Goal: Transaction & Acquisition: Purchase product/service

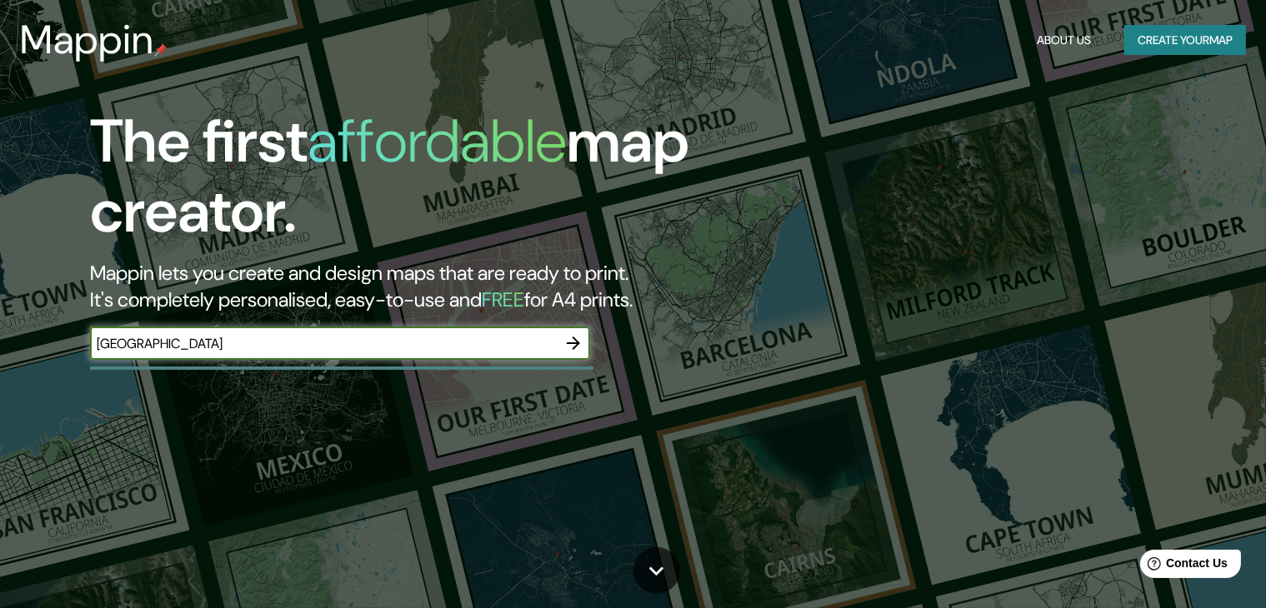
type input "honduras"
click at [575, 342] on icon "button" at bounding box center [573, 343] width 13 height 13
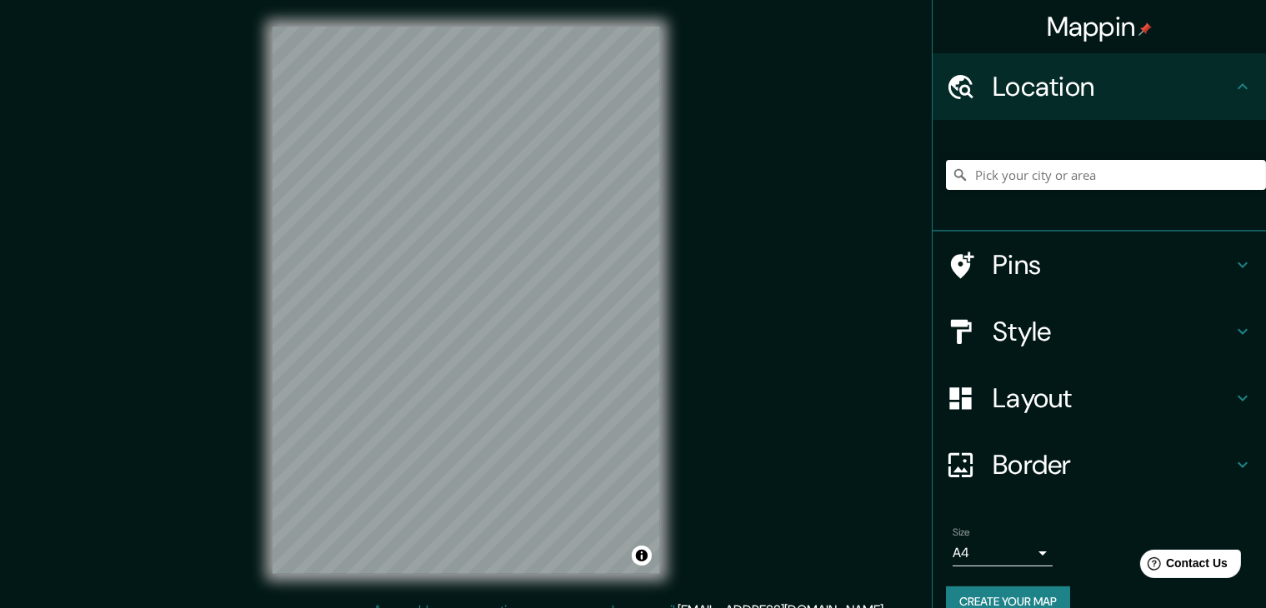
click at [701, 202] on div "Mappin Location Pins Style Layout Border Choose a border. Hint : you can make l…" at bounding box center [633, 313] width 1266 height 627
click at [1064, 172] on input "Pick your city or area" at bounding box center [1106, 175] width 320 height 30
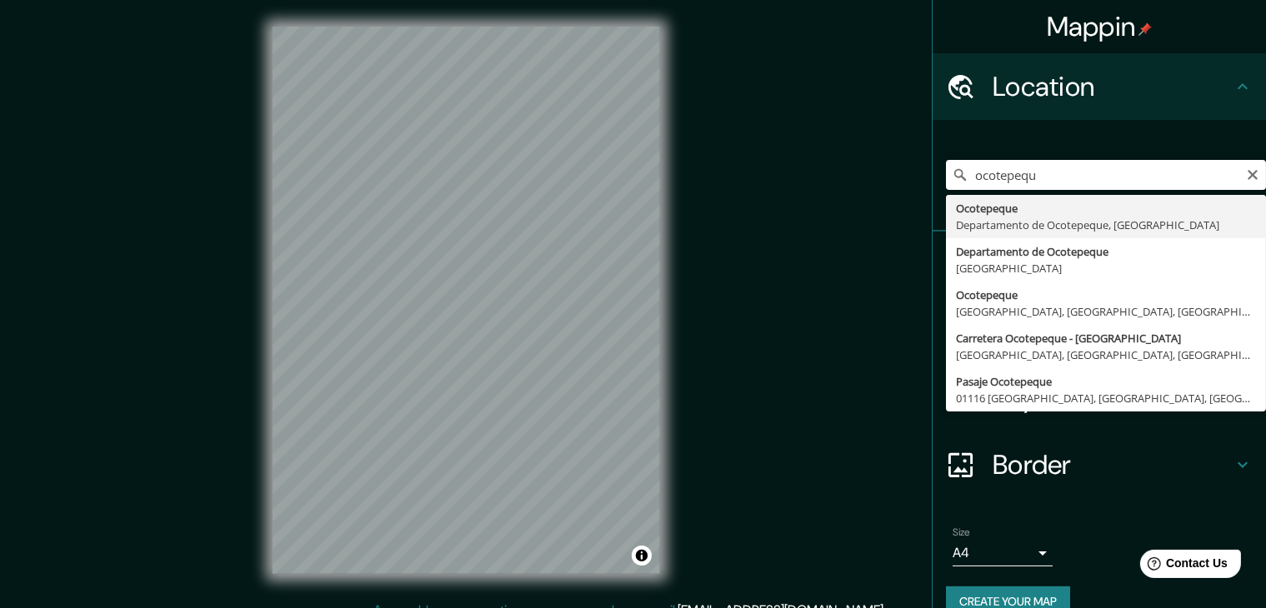
type input "Ocotepeque, Departamento de Ocotepeque, Honduras"
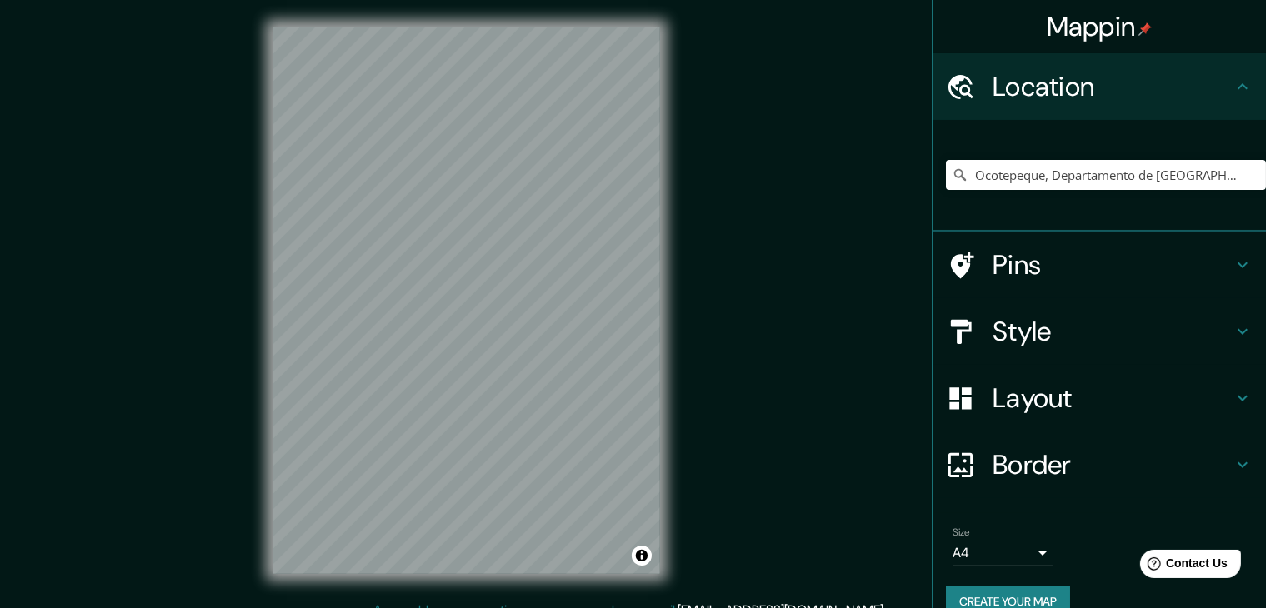
click at [1161, 329] on h4 "Style" at bounding box center [1112, 331] width 240 height 33
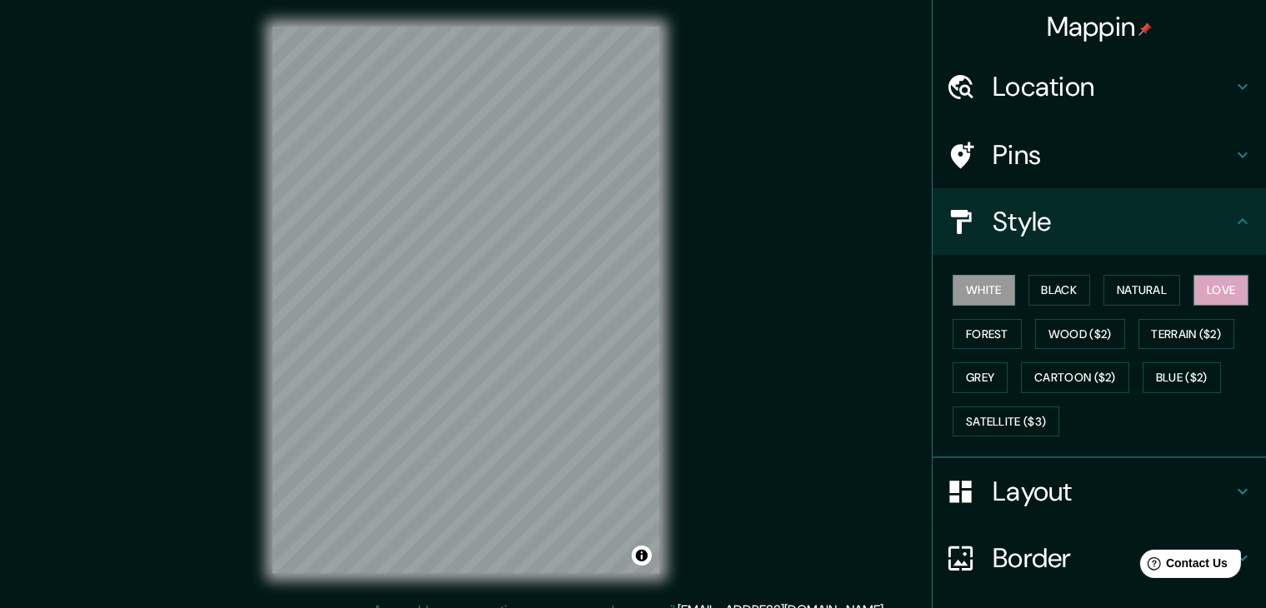
click at [1213, 284] on button "Love" at bounding box center [1220, 290] width 55 height 31
click at [1134, 288] on button "Natural" at bounding box center [1141, 290] width 77 height 31
click at [968, 277] on button "White" at bounding box center [983, 290] width 62 height 31
click at [1037, 284] on button "Black" at bounding box center [1059, 290] width 62 height 31
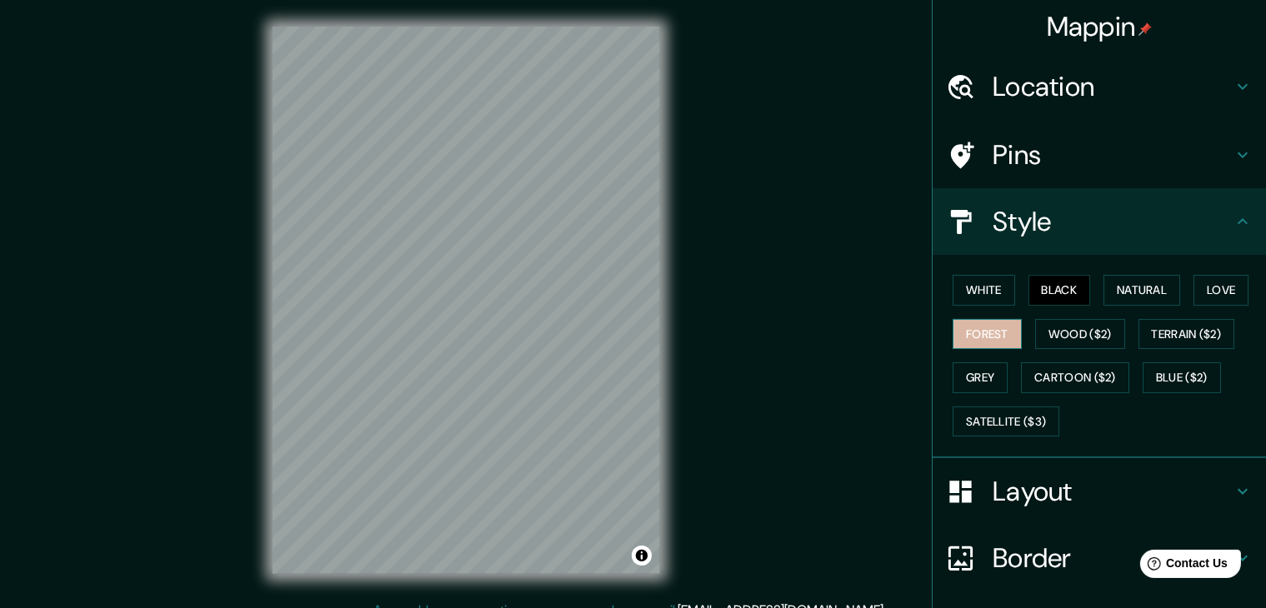
click at [985, 328] on button "Forest" at bounding box center [986, 334] width 69 height 31
click at [1077, 332] on button "Wood ($2)" at bounding box center [1080, 334] width 90 height 31
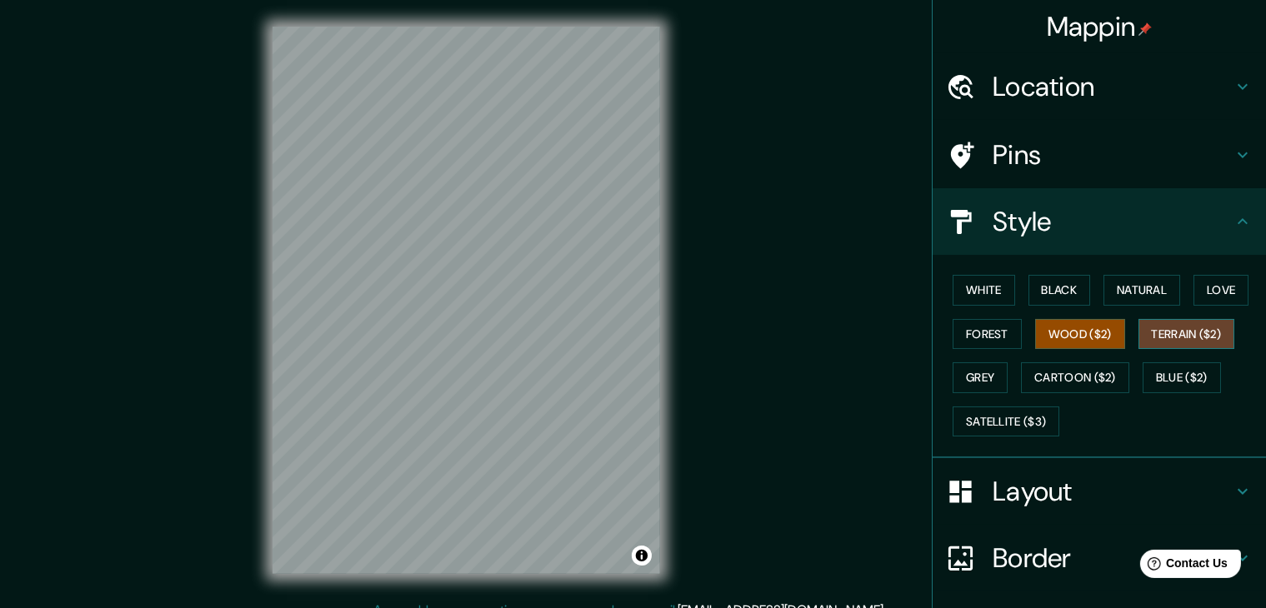
click at [1177, 330] on button "Terrain ($2)" at bounding box center [1186, 334] width 97 height 31
click at [967, 369] on button "Grey" at bounding box center [979, 377] width 55 height 31
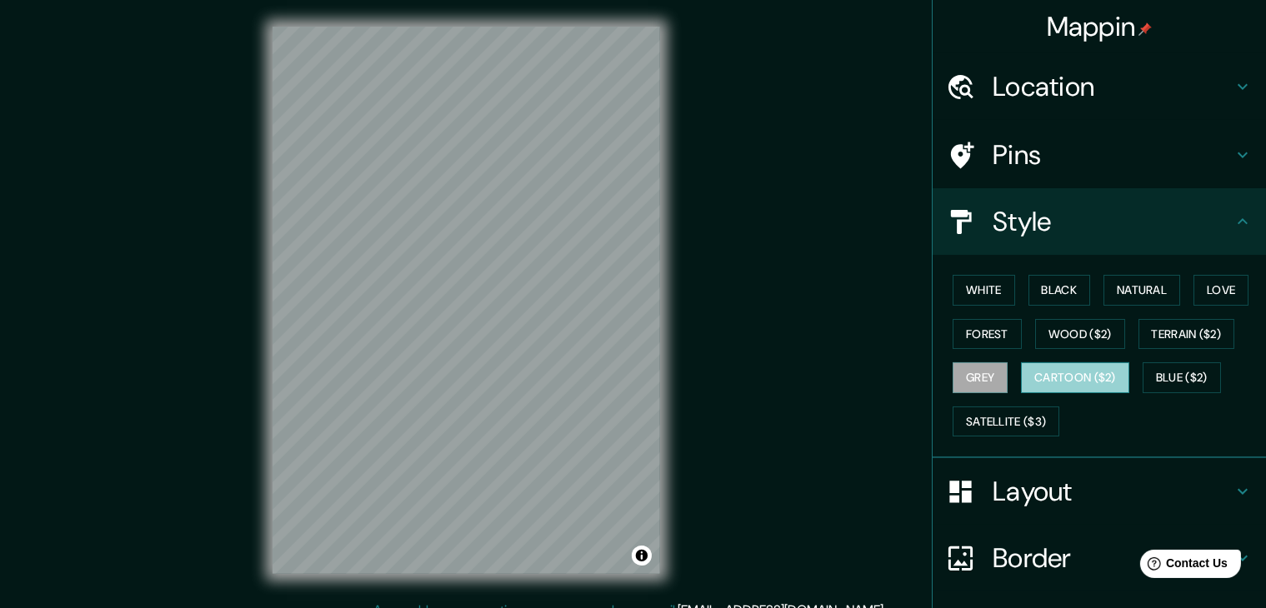
click at [1037, 373] on button "Cartoon ($2)" at bounding box center [1075, 377] width 108 height 31
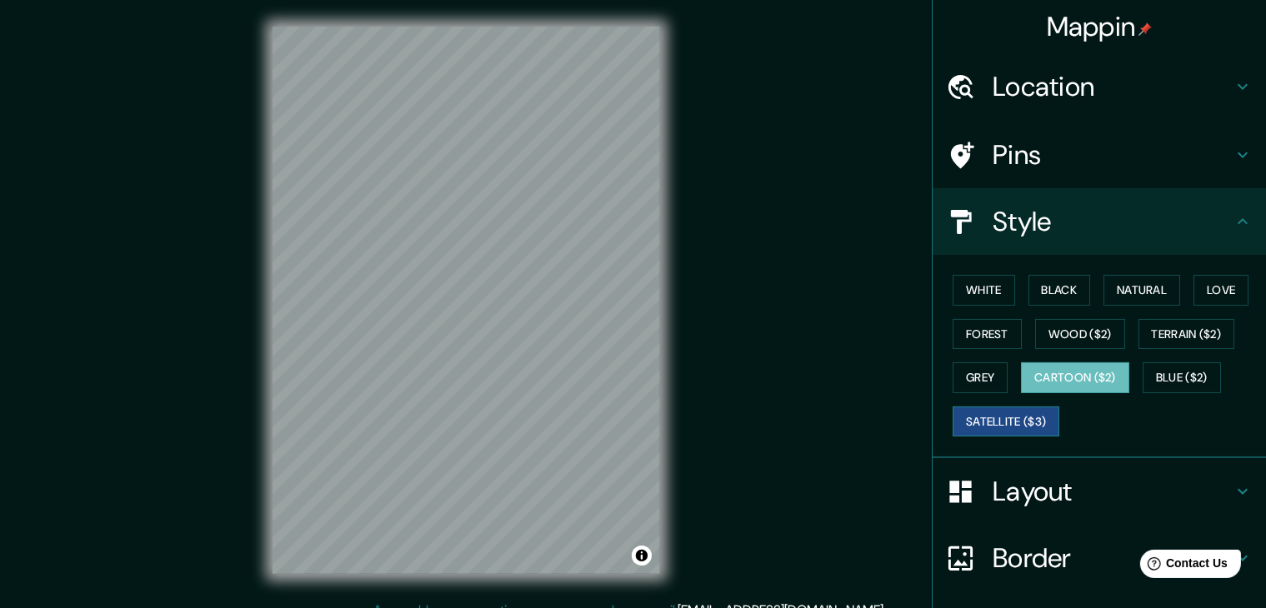
click at [962, 414] on button "Satellite ($3)" at bounding box center [1005, 422] width 107 height 31
click at [959, 377] on button "Grey" at bounding box center [979, 377] width 55 height 31
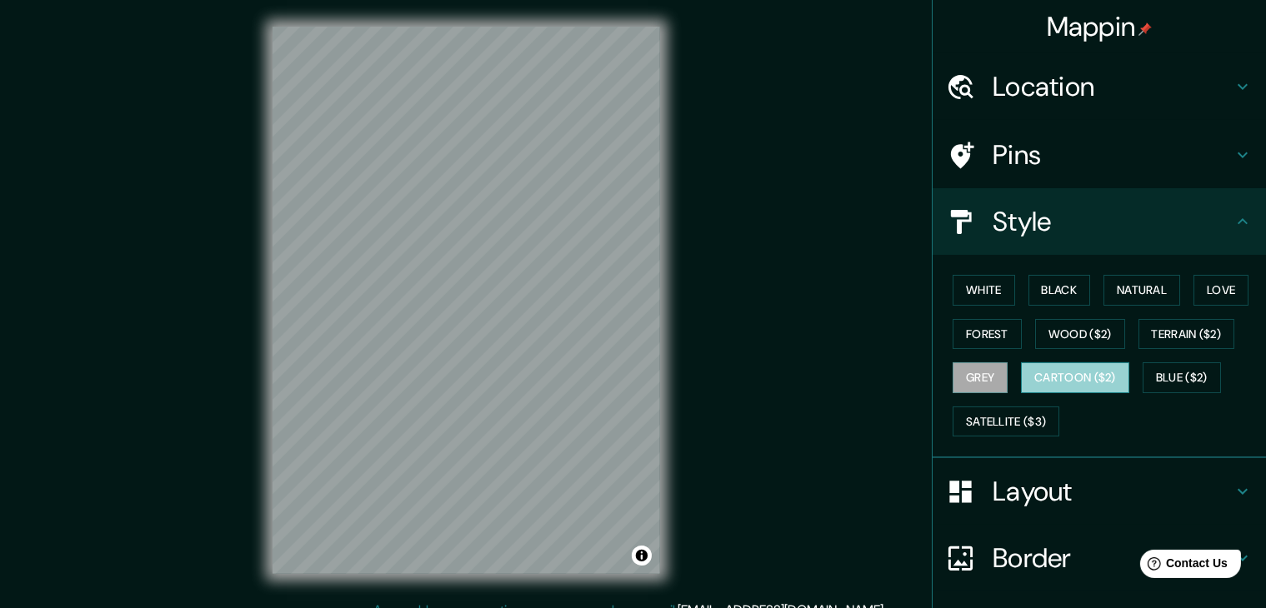
click at [1048, 367] on button "Cartoon ($2)" at bounding box center [1075, 377] width 108 height 31
click at [977, 281] on button "White" at bounding box center [983, 290] width 62 height 31
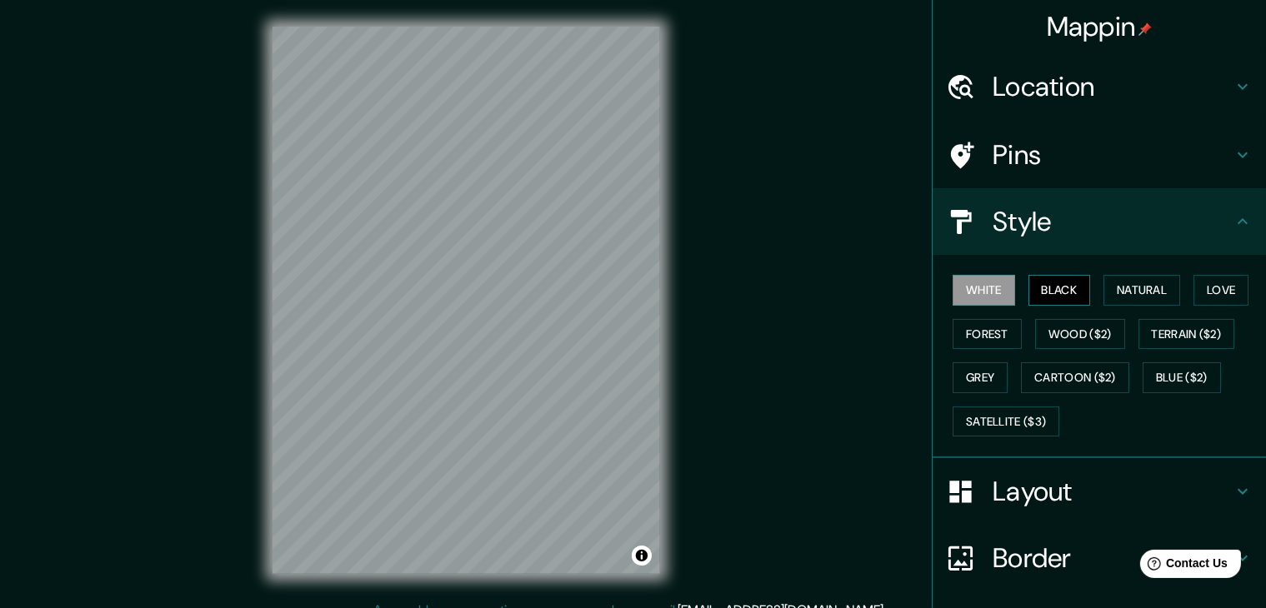
click at [1056, 287] on button "Black" at bounding box center [1059, 290] width 62 height 31
click at [1117, 287] on button "Natural" at bounding box center [1141, 290] width 77 height 31
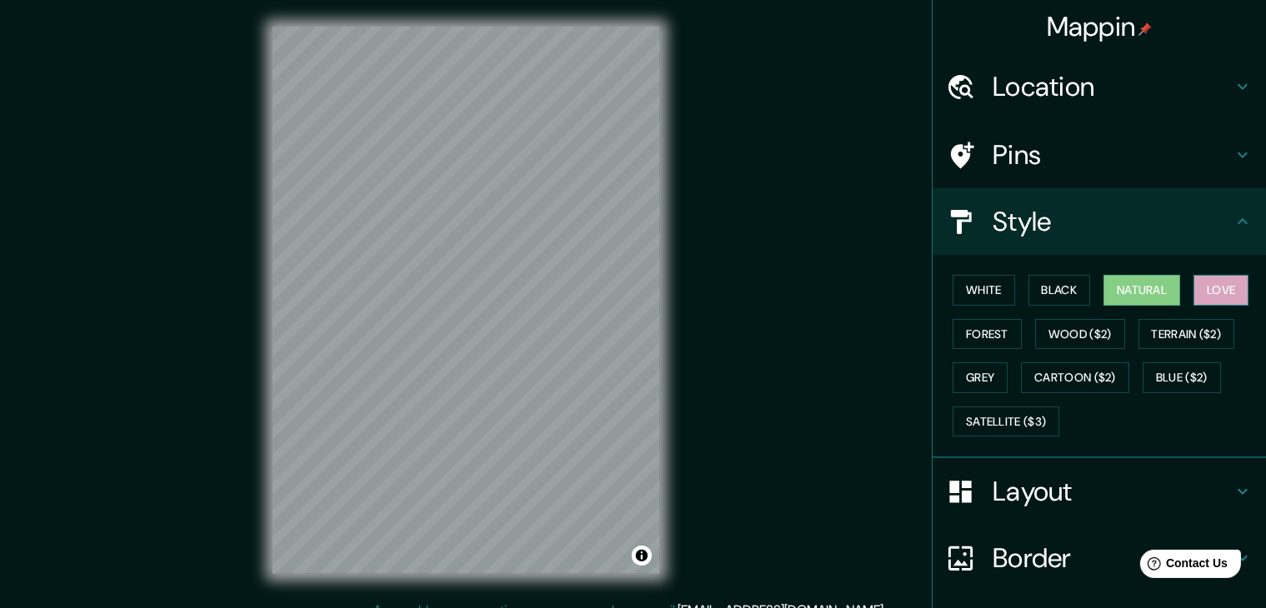
click at [1199, 290] on button "Love" at bounding box center [1220, 290] width 55 height 31
click at [962, 337] on button "Forest" at bounding box center [986, 334] width 69 height 31
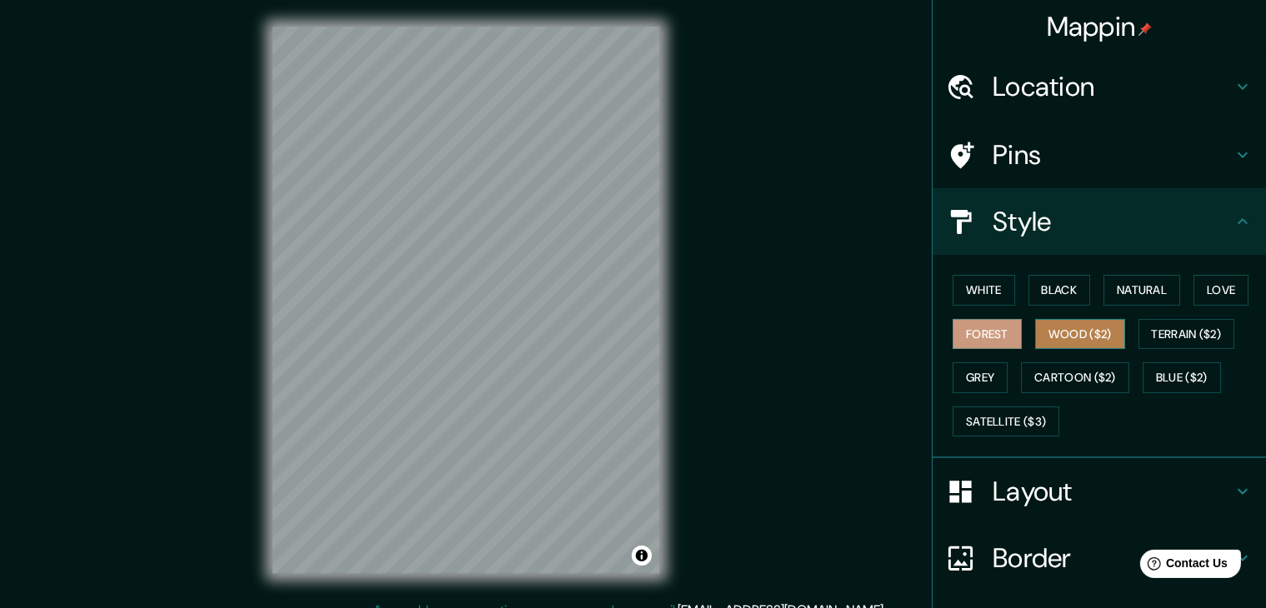
click at [1035, 334] on button "Wood ($2)" at bounding box center [1080, 334] width 90 height 31
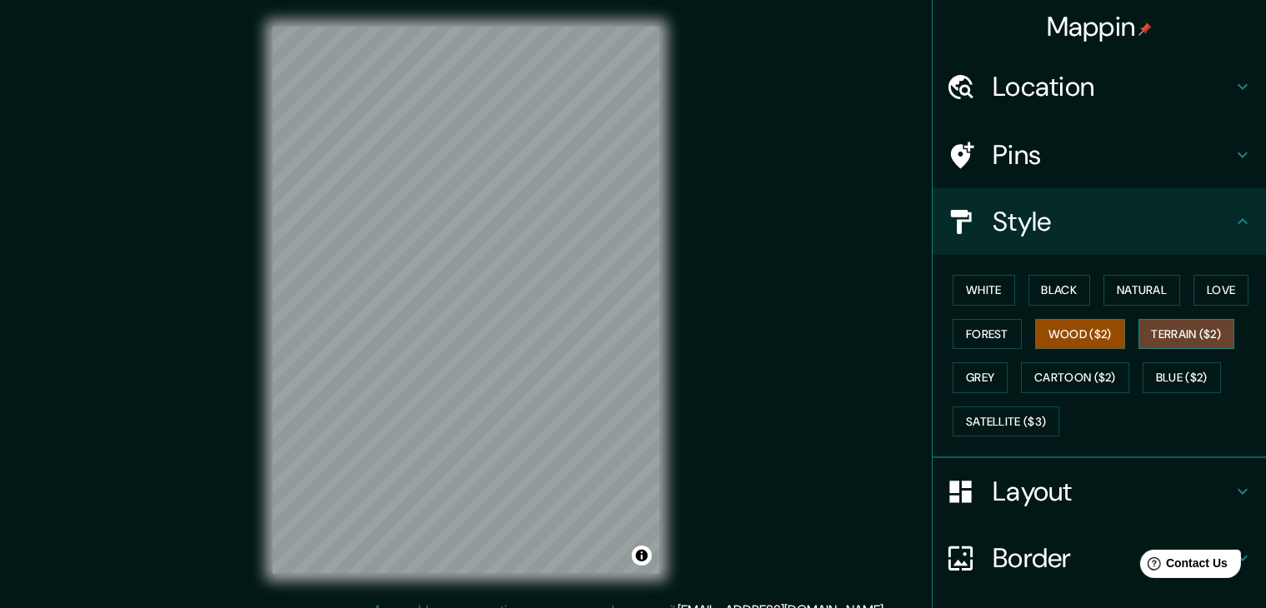
click at [1161, 328] on button "Terrain ($2)" at bounding box center [1186, 334] width 97 height 31
click at [973, 371] on button "Grey" at bounding box center [979, 377] width 55 height 31
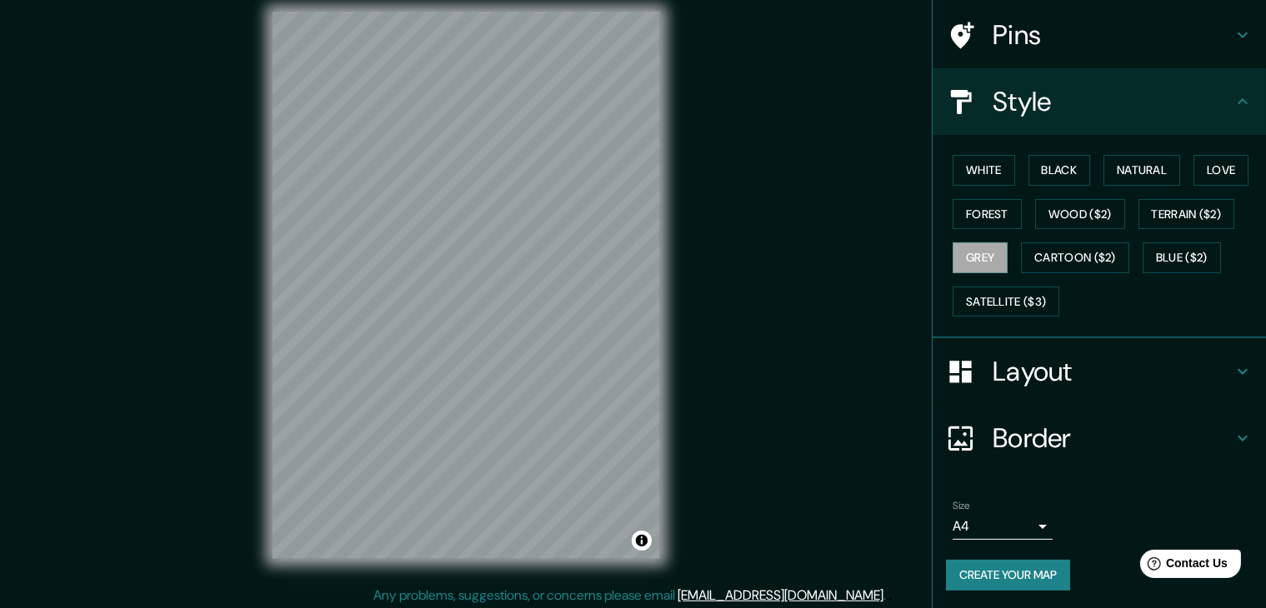
scroll to position [19, 0]
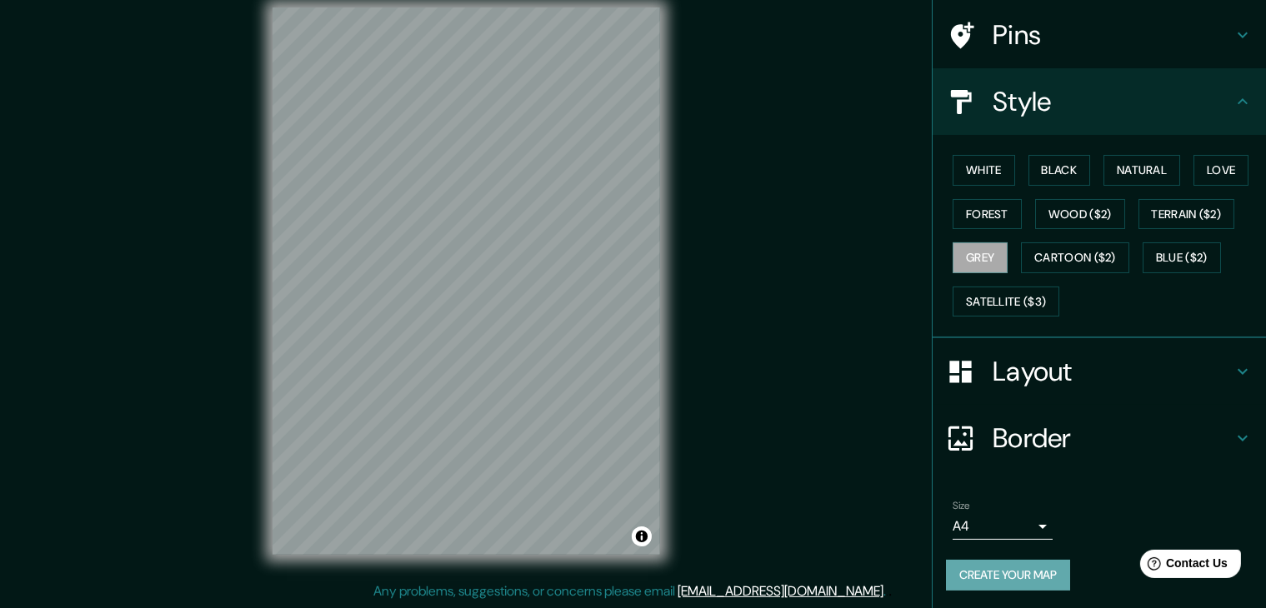
click at [992, 567] on button "Create your map" at bounding box center [1008, 575] width 124 height 31
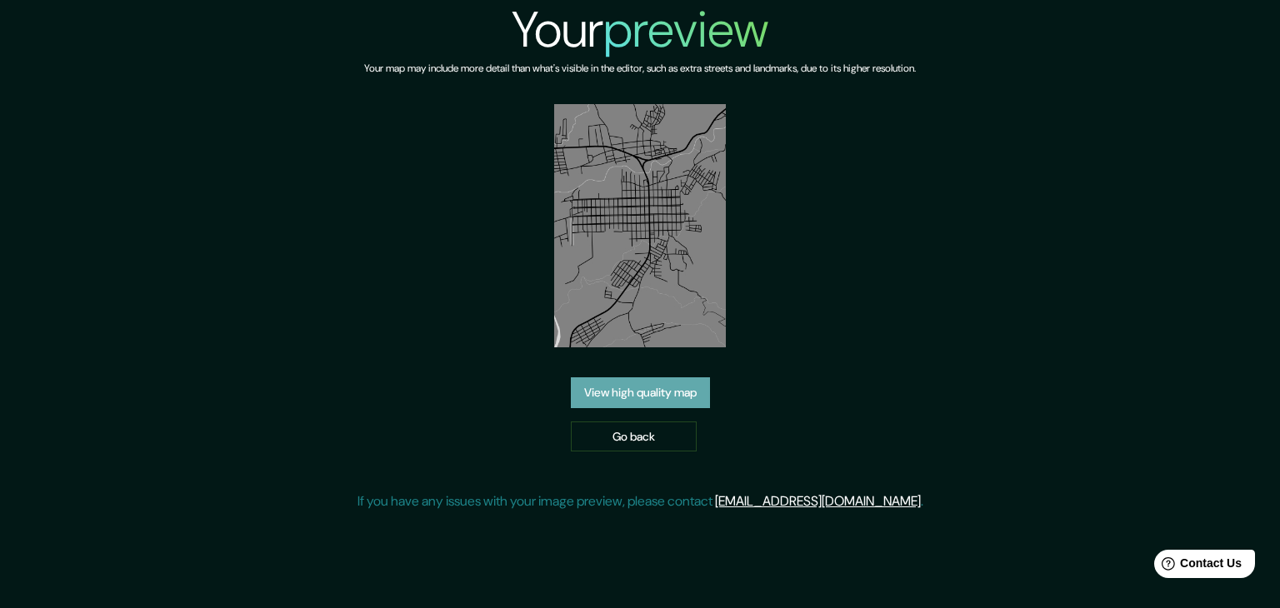
click at [622, 391] on link "View high quality map" at bounding box center [640, 392] width 139 height 31
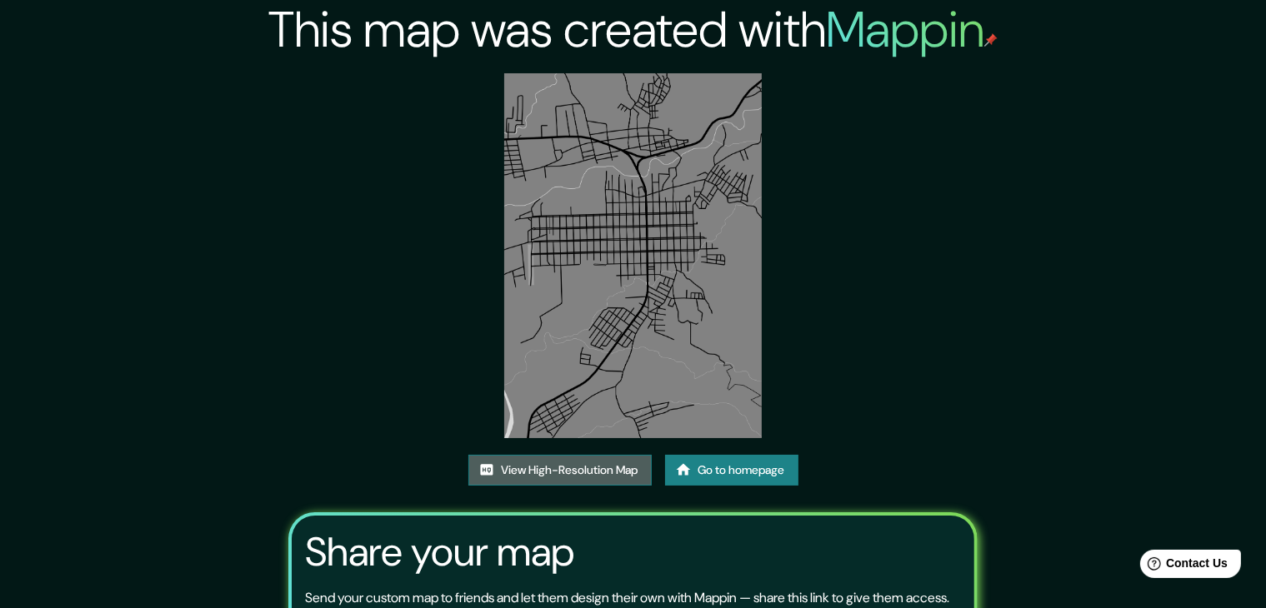
click at [603, 465] on link "View High-Resolution Map" at bounding box center [559, 470] width 183 height 31
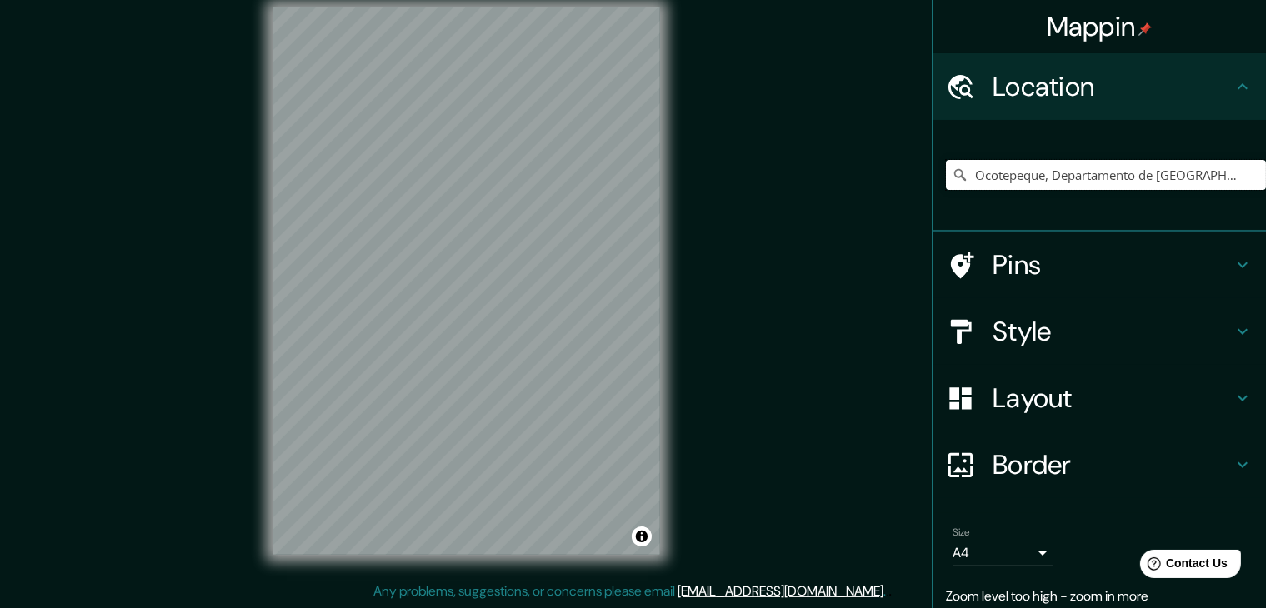
click at [1094, 175] on input "Ocotepeque, Departamento de Ocotepeque, Honduras" at bounding box center [1106, 175] width 320 height 30
click at [1234, 173] on input "Ocotepeque, Departamento de Ocotepeque, Honduras" at bounding box center [1106, 175] width 320 height 30
click at [1221, 174] on input "Ocotepeque, Departamento de Ocotepeque, Honduras" at bounding box center [1106, 175] width 320 height 30
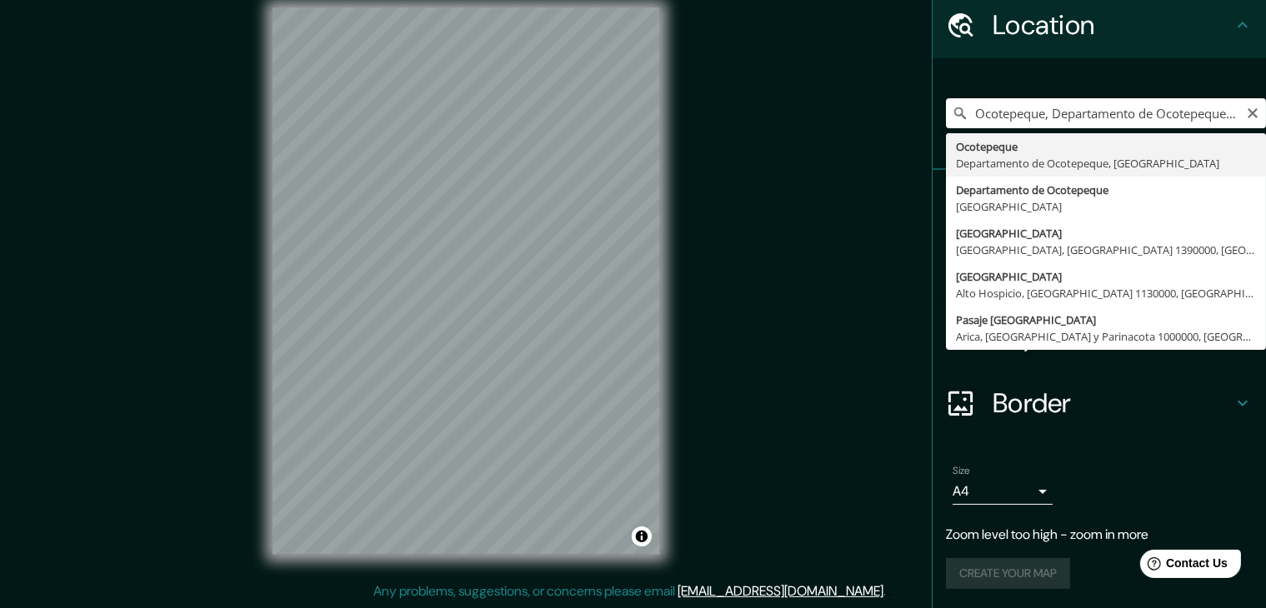
type input "Ocotepeque, Departamento de [GEOGRAPHIC_DATA], [GEOGRAPHIC_DATA]"
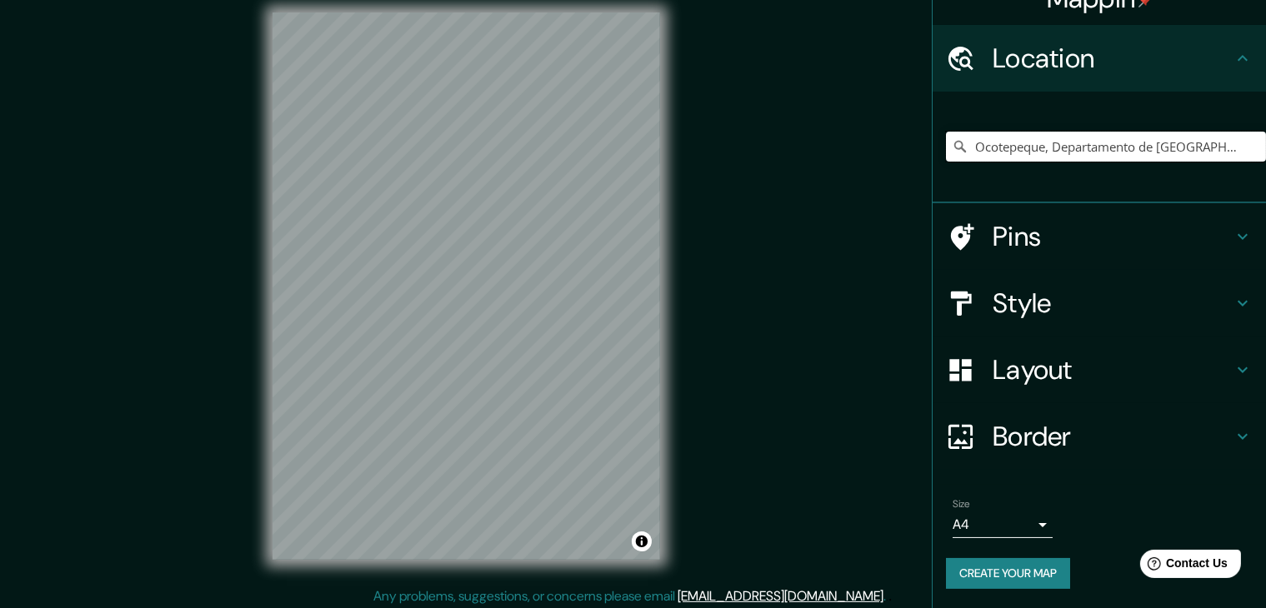
scroll to position [19, 0]
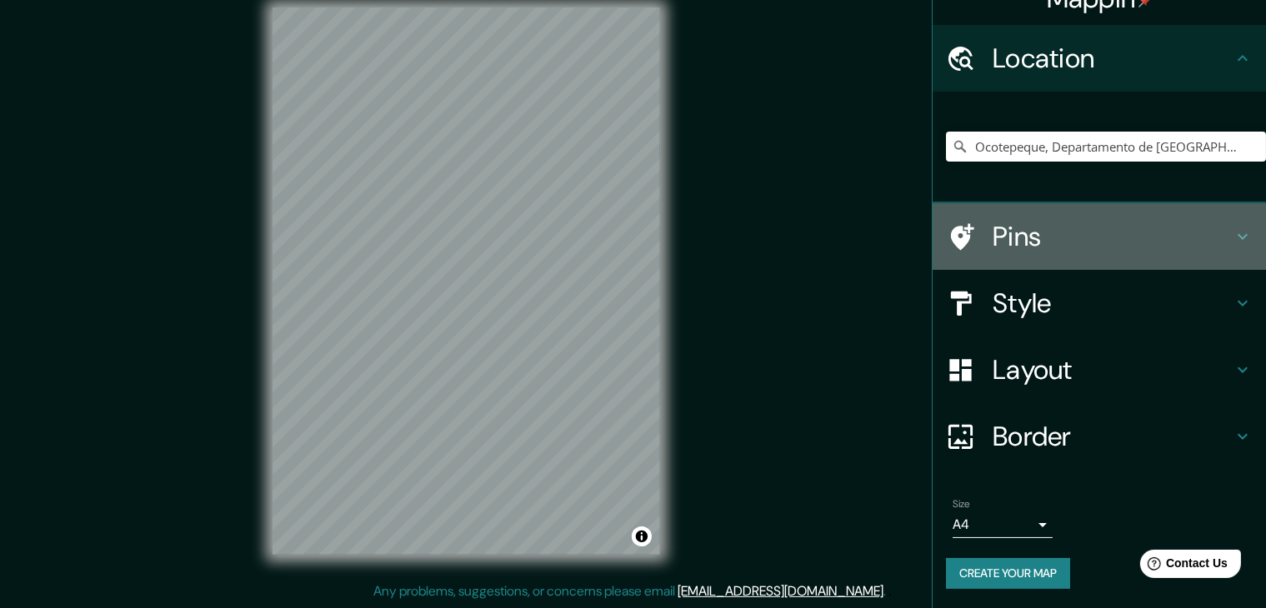
click at [1045, 238] on h4 "Pins" at bounding box center [1112, 236] width 240 height 33
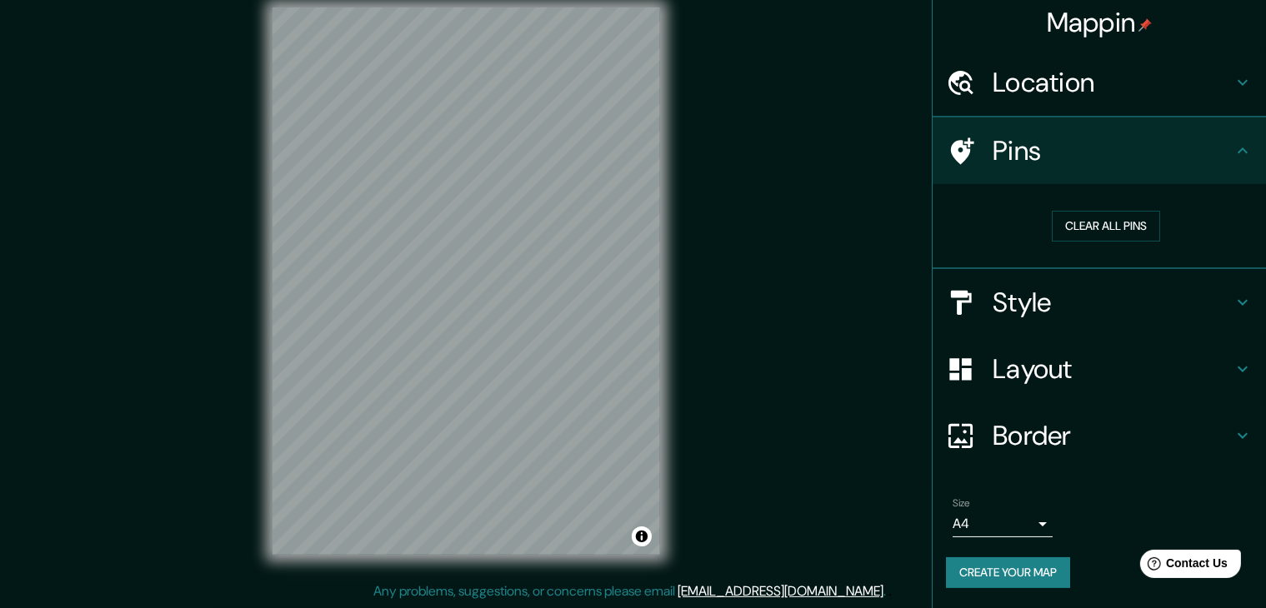
scroll to position [3, 0]
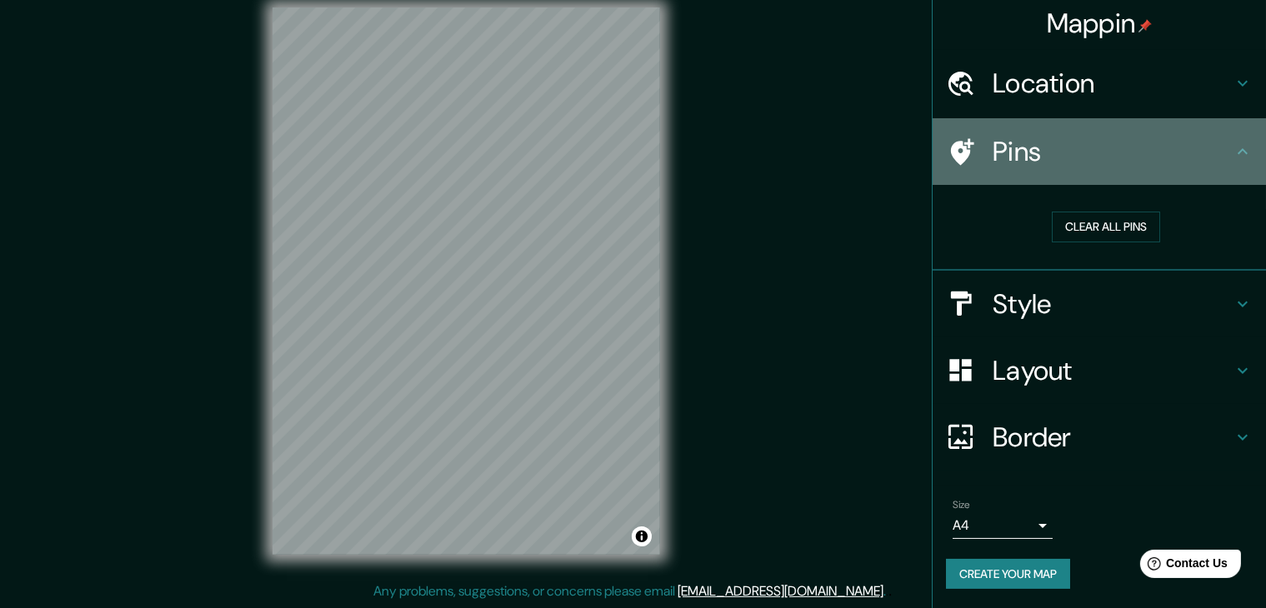
click at [1013, 158] on h4 "Pins" at bounding box center [1112, 151] width 240 height 33
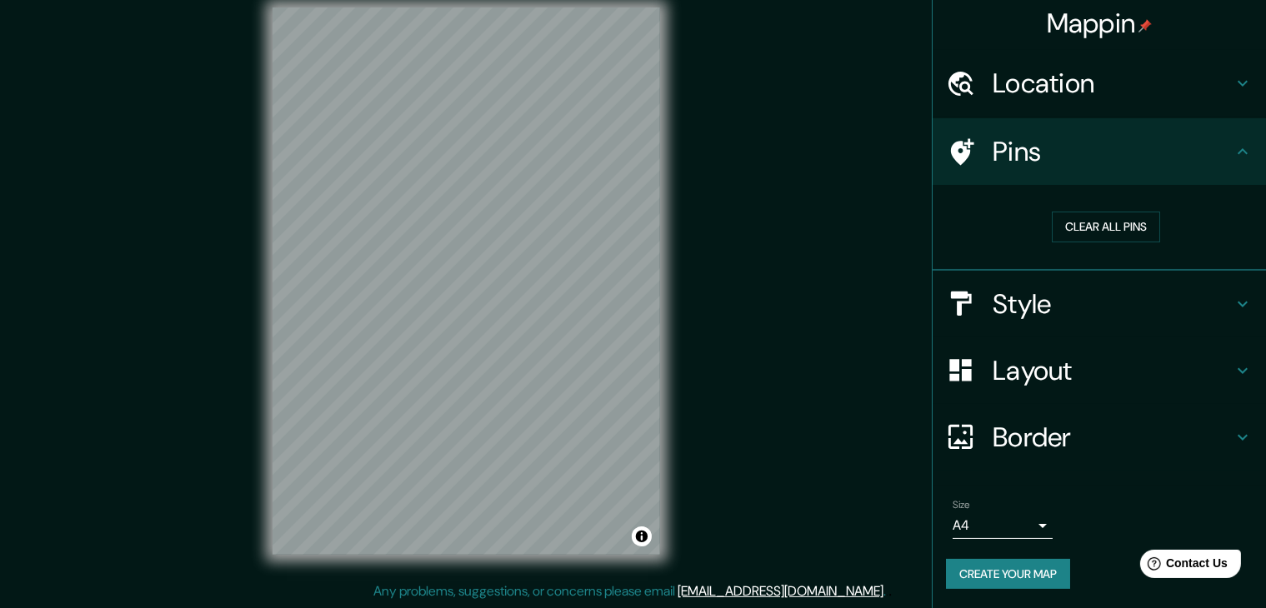
click at [1230, 94] on div "Location" at bounding box center [1098, 83] width 333 height 67
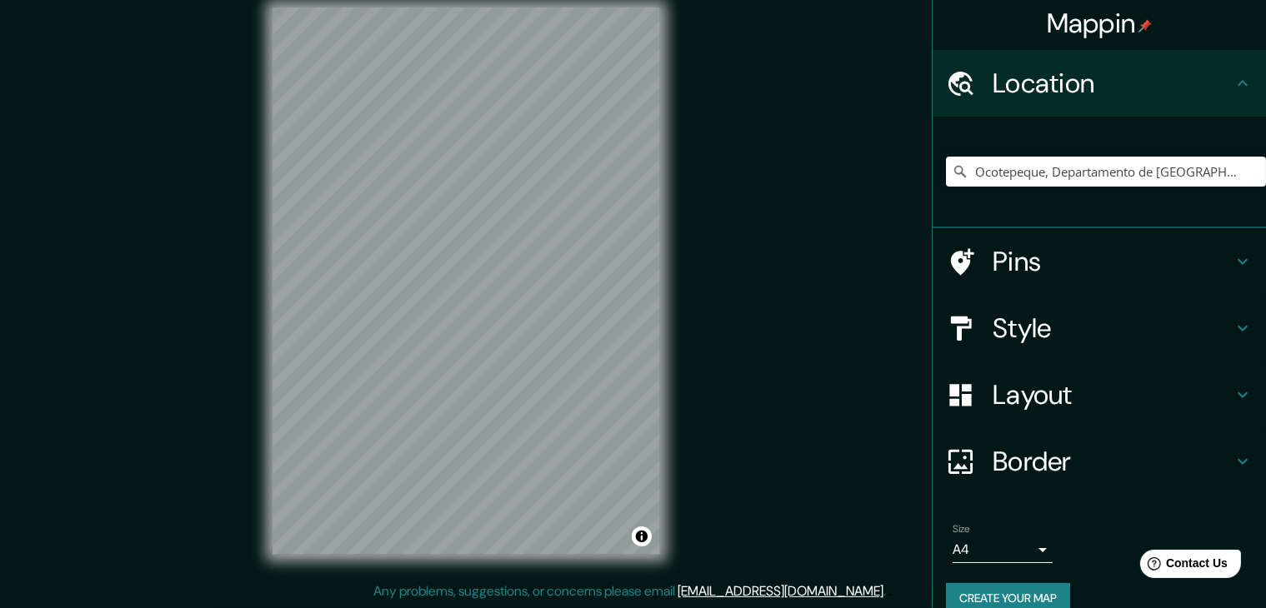
click at [1233, 83] on icon at bounding box center [1242, 83] width 20 height 20
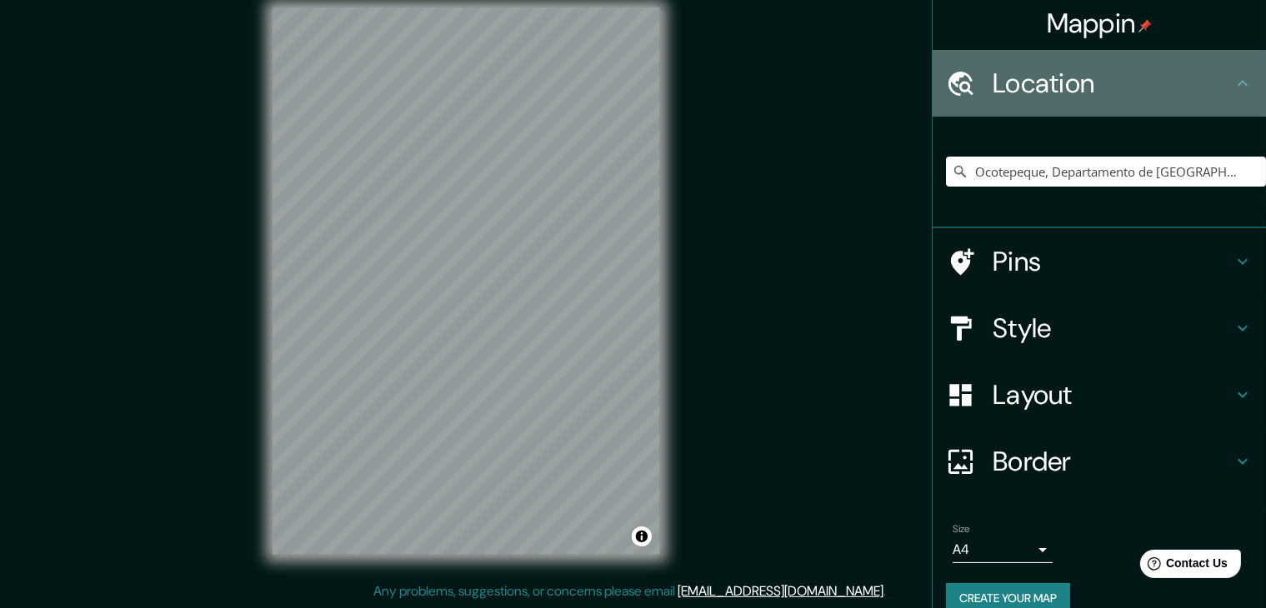
click at [1210, 79] on h4 "Location" at bounding box center [1112, 83] width 240 height 33
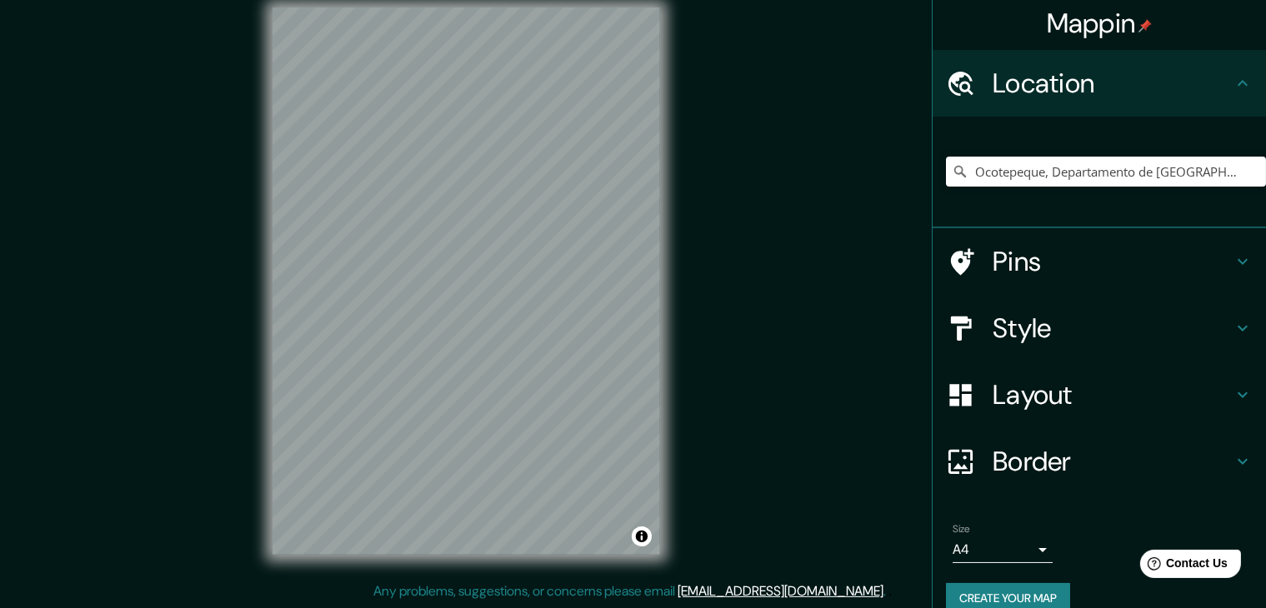
click at [1232, 84] on icon at bounding box center [1242, 83] width 20 height 20
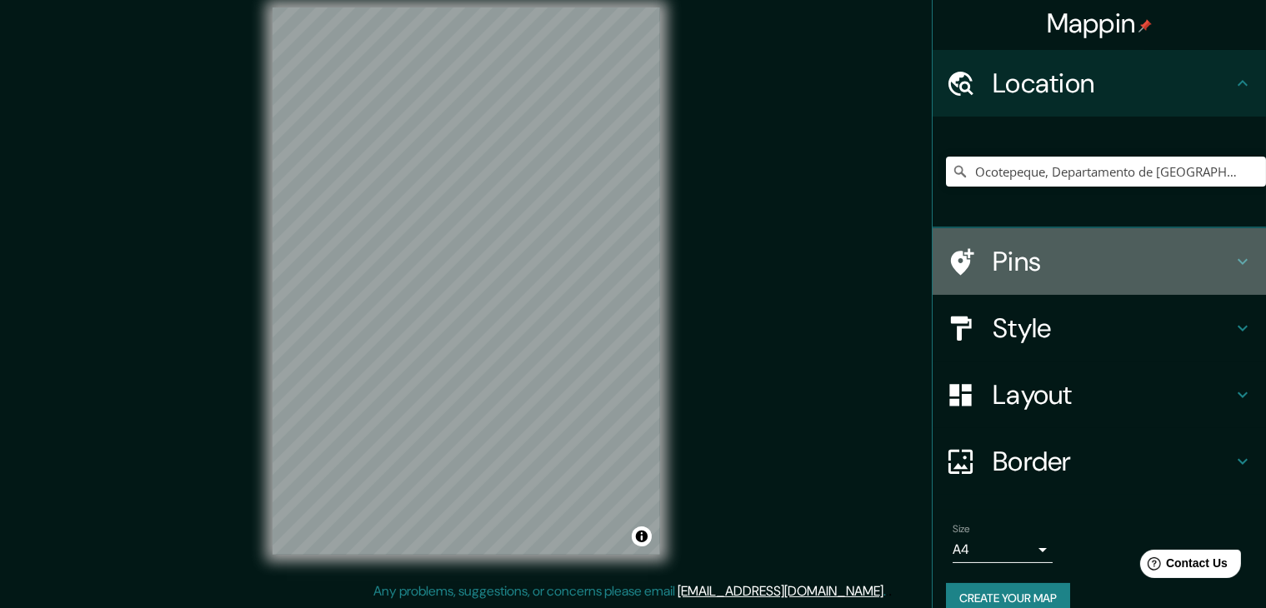
click at [1232, 260] on icon at bounding box center [1242, 262] width 20 height 20
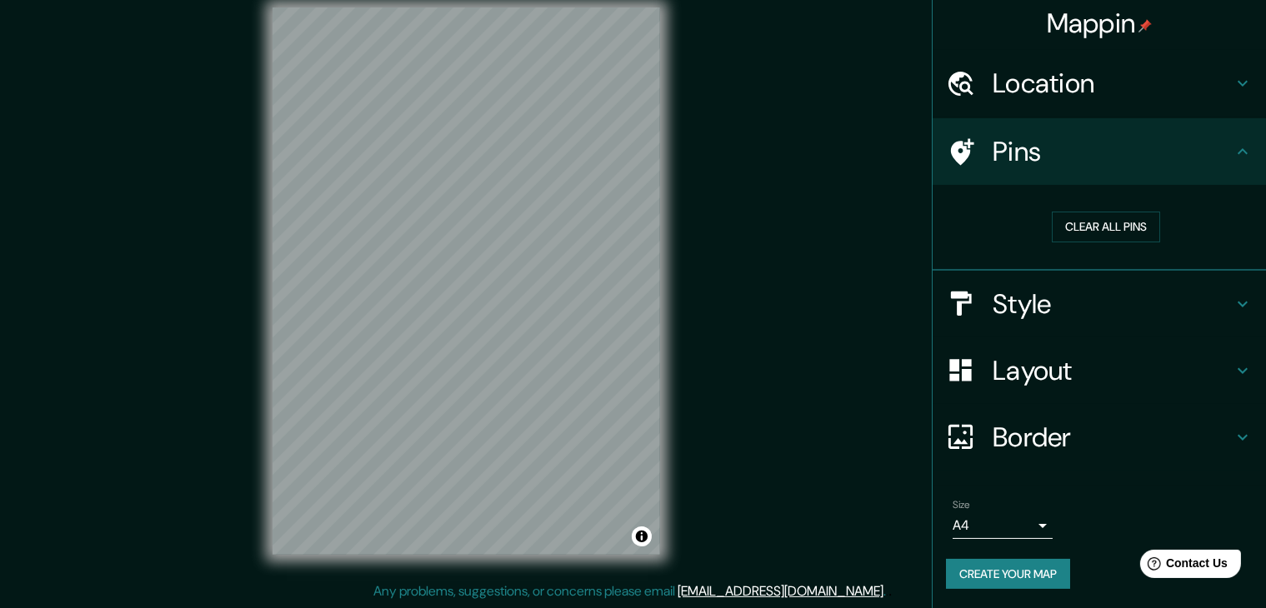
click at [1082, 377] on h4 "Layout" at bounding box center [1112, 370] width 240 height 33
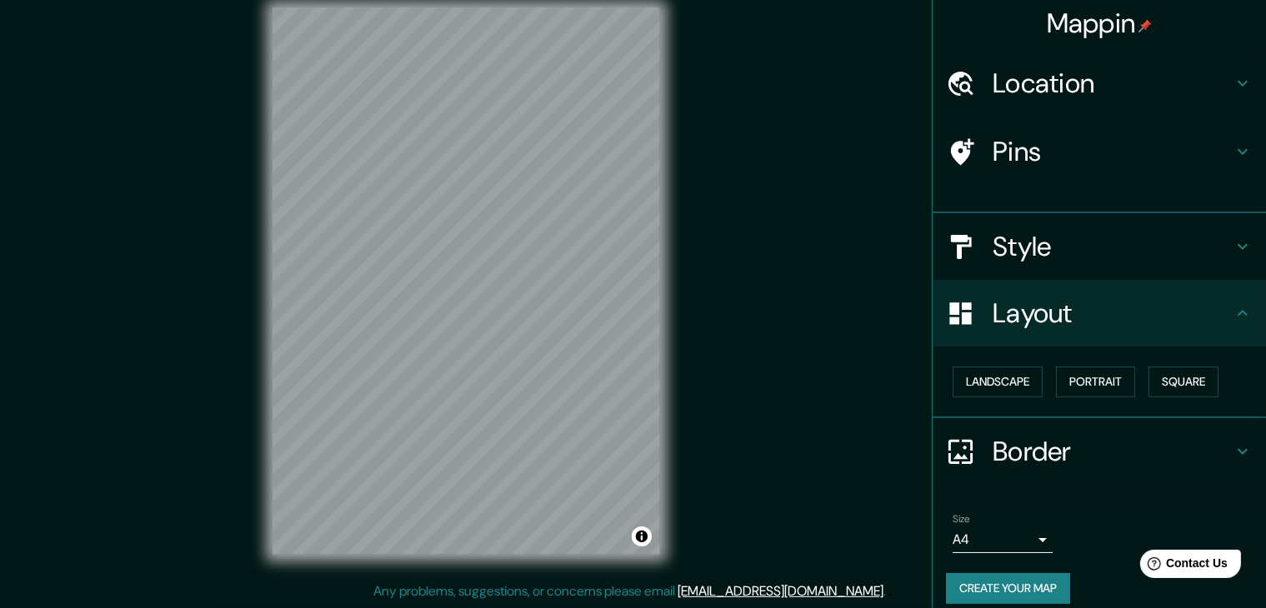
scroll to position [0, 0]
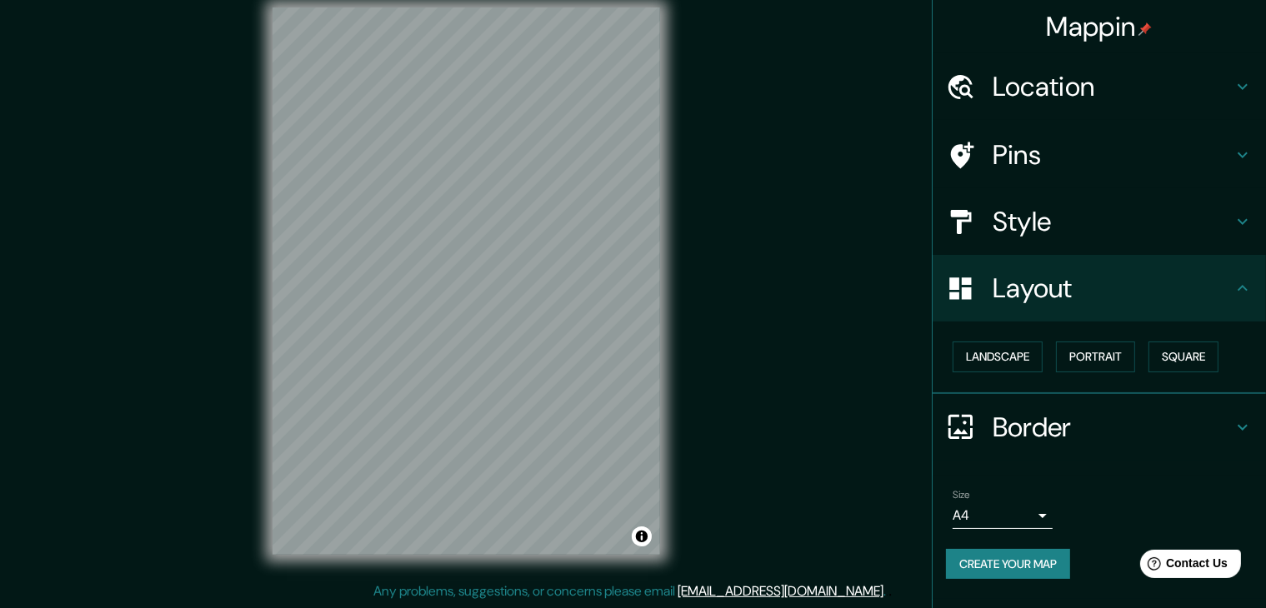
click at [1092, 417] on h4 "Border" at bounding box center [1112, 427] width 240 height 33
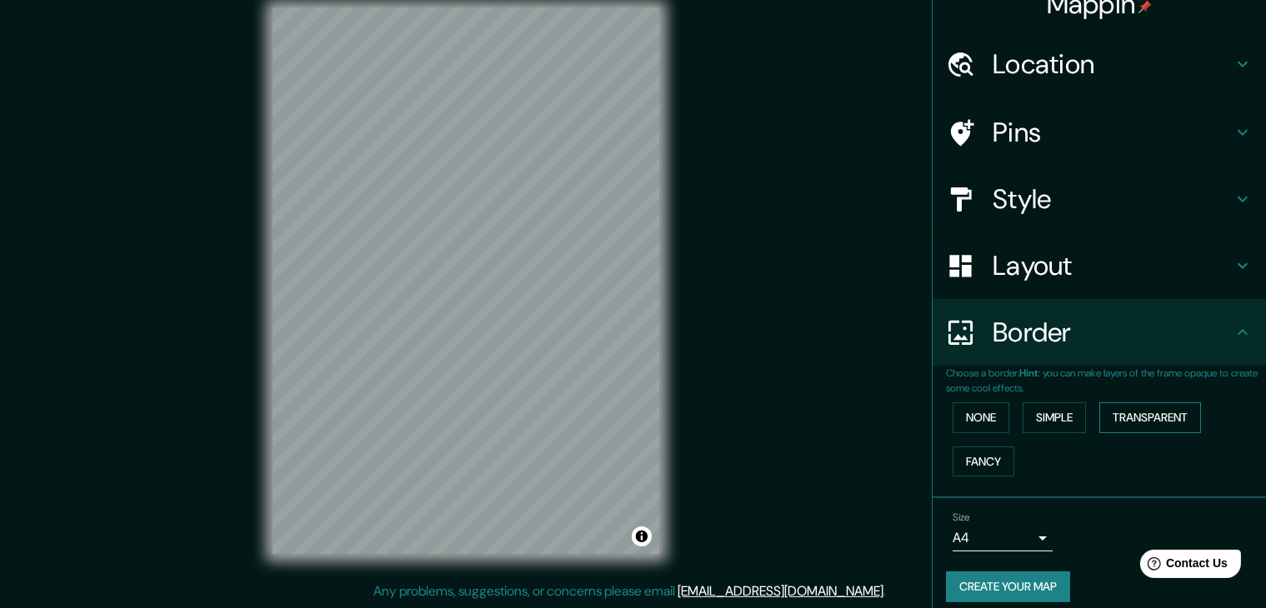
scroll to position [35, 0]
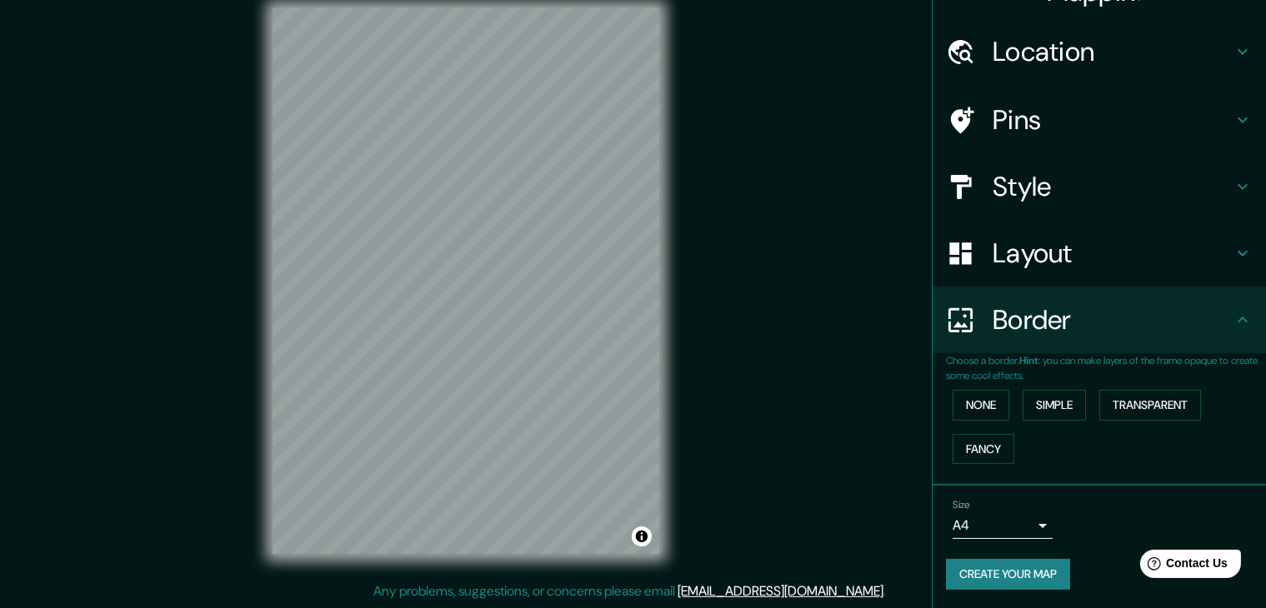
click at [786, 416] on div "Mappin Location Ocotepeque, Departamento de Ocotepeque, Honduras Pins Style Lay…" at bounding box center [633, 294] width 1266 height 627
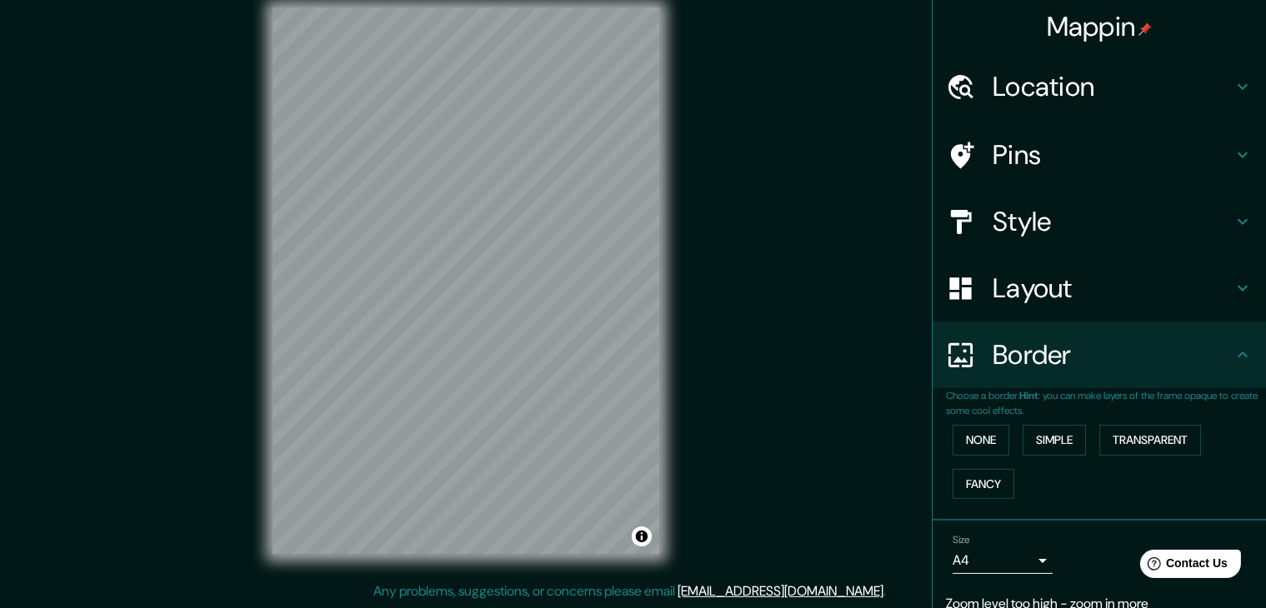
click at [1084, 82] on h4 "Location" at bounding box center [1112, 86] width 240 height 33
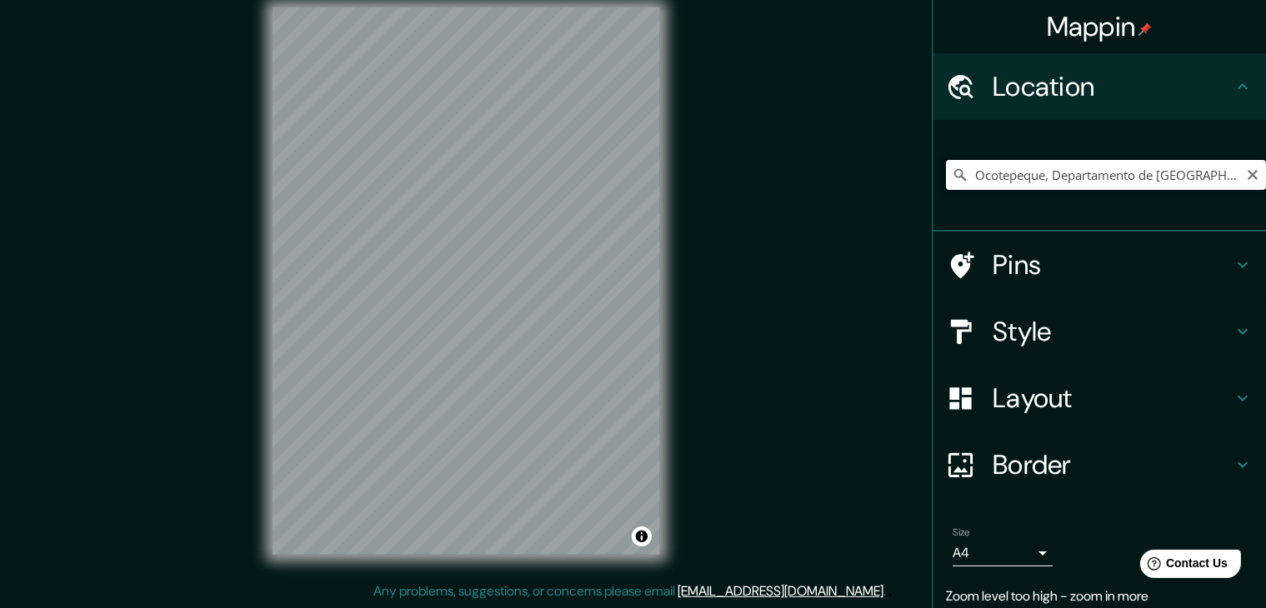
click at [1069, 169] on input "Ocotepeque, Departamento de Ocotepeque, Honduras" at bounding box center [1106, 175] width 320 height 30
click at [1154, 171] on input "Ocotepeque, Departamento de Ocotepeque, Honduras" at bounding box center [1106, 175] width 320 height 30
click at [1214, 176] on input "Ocotepeque, Departamento de Ocotepeque, Honduras" at bounding box center [1106, 175] width 320 height 30
click at [1223, 174] on input "Ocotepeque, Departamento de Ocotepeque, Honduras" at bounding box center [1106, 175] width 320 height 30
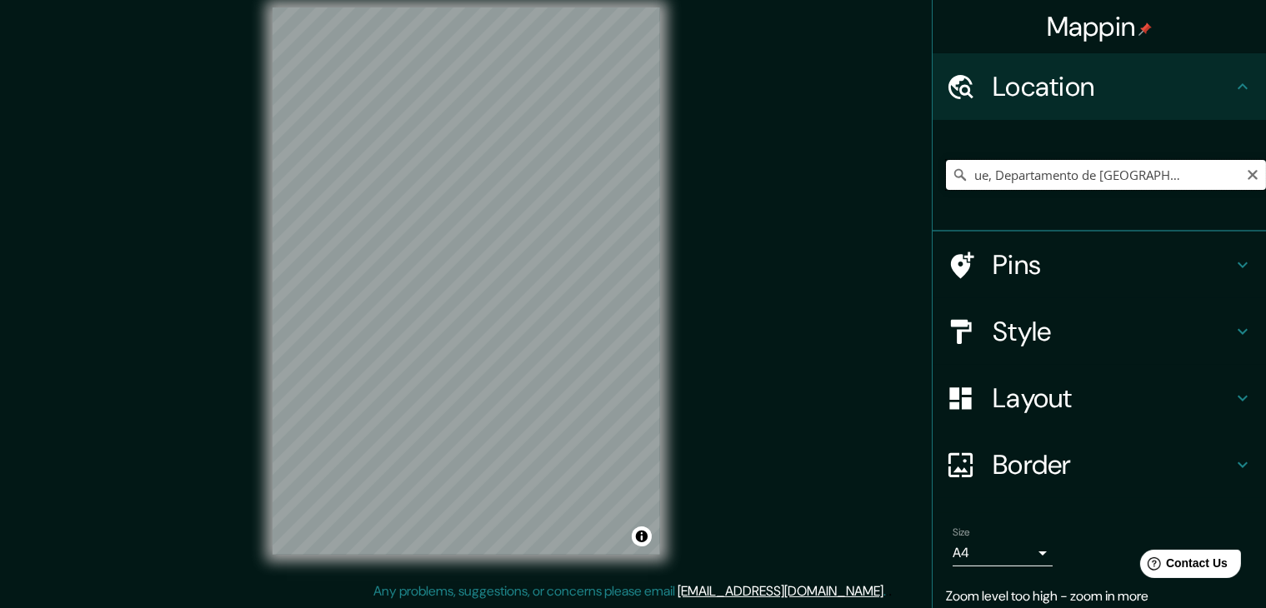
click at [1224, 175] on input "Ocotepeque, Departamento de Ocotepeque, Honduras" at bounding box center [1106, 175] width 320 height 30
click at [1246, 175] on icon "Clear" at bounding box center [1252, 174] width 13 height 13
click at [1157, 174] on input "Pick your city or area" at bounding box center [1106, 175] width 320 height 30
click at [976, 174] on input "Pick your city or area" at bounding box center [1106, 175] width 320 height 30
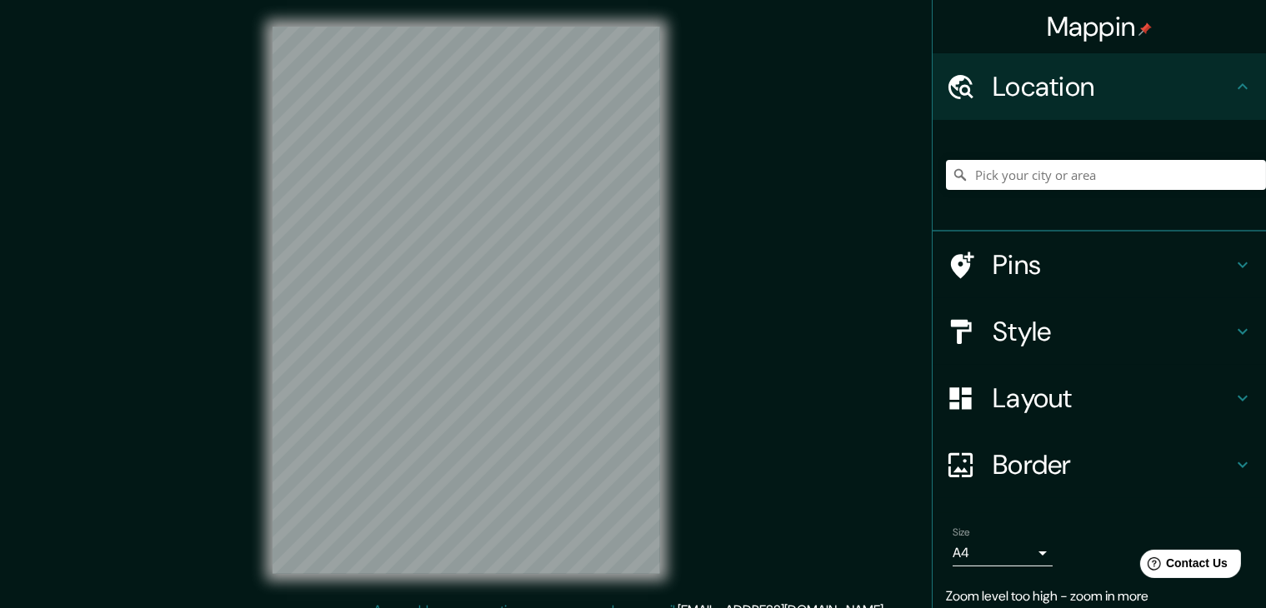
scroll to position [19, 0]
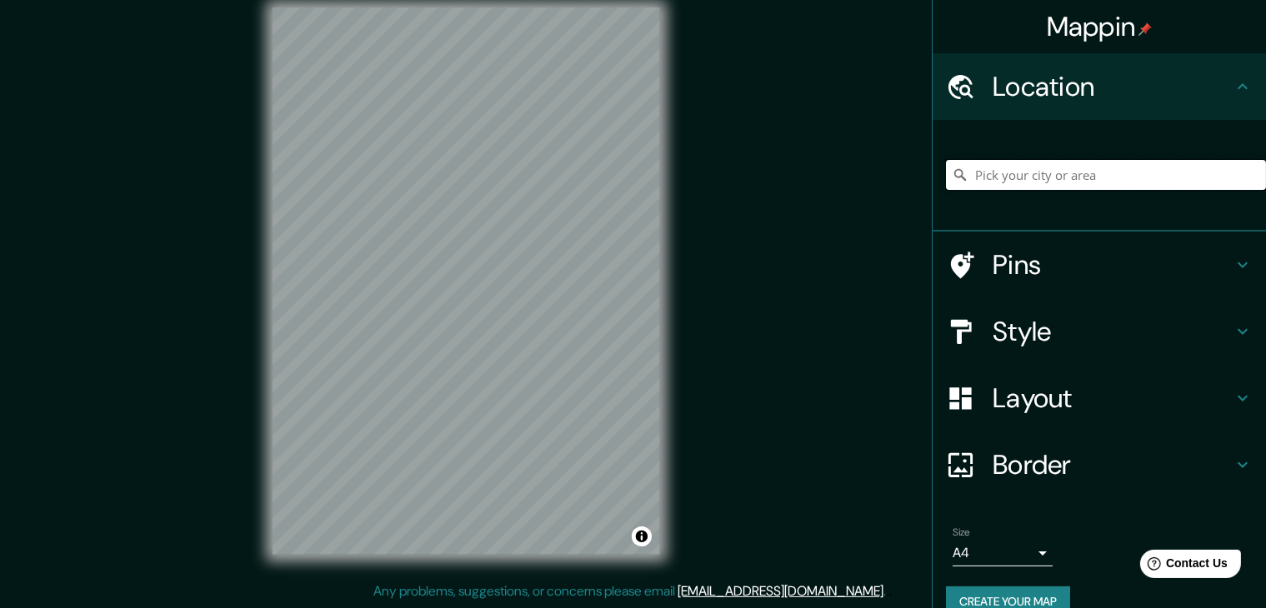
click at [1026, 182] on input "Pick your city or area" at bounding box center [1106, 175] width 320 height 30
click at [1033, 335] on h4 "Style" at bounding box center [1112, 331] width 240 height 33
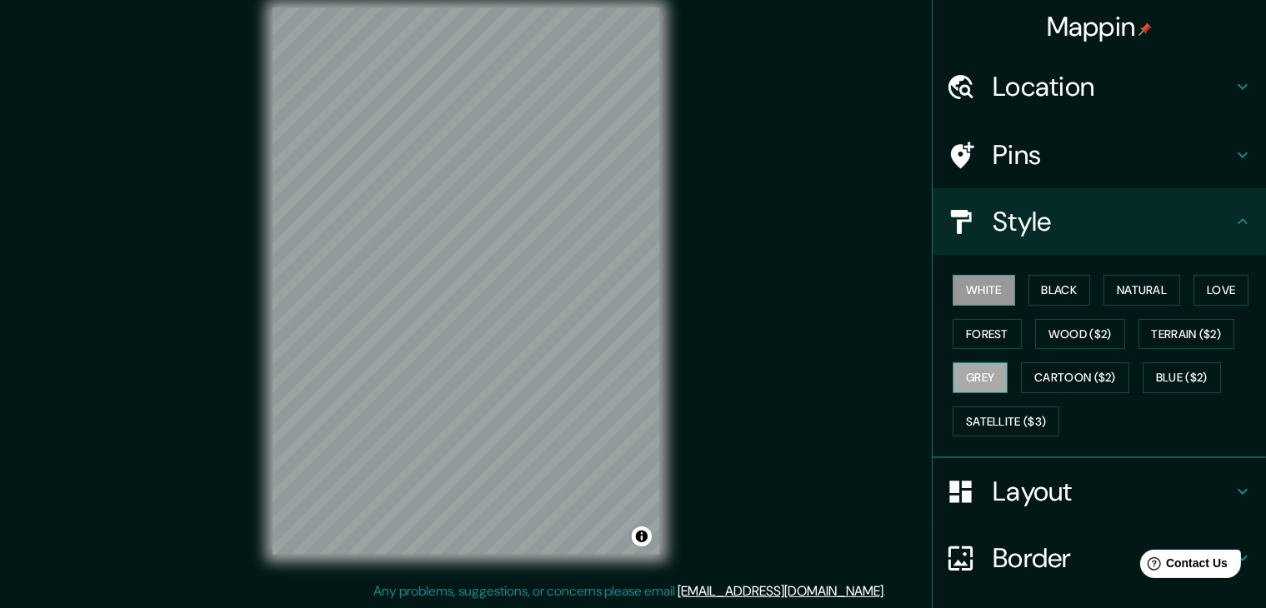
click at [964, 377] on button "Grey" at bounding box center [979, 377] width 55 height 31
click at [1097, 93] on h4 "Location" at bounding box center [1112, 86] width 240 height 33
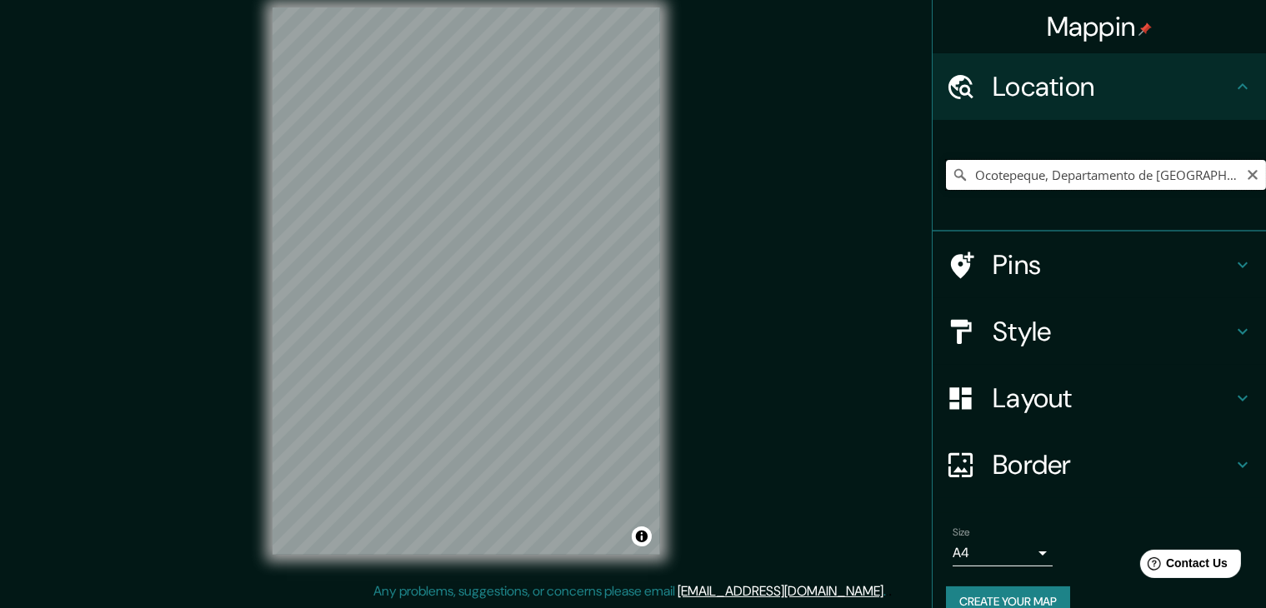
click at [960, 177] on input "Ocotepeque, Departamento de Ocotepeque, Honduras" at bounding box center [1106, 175] width 320 height 30
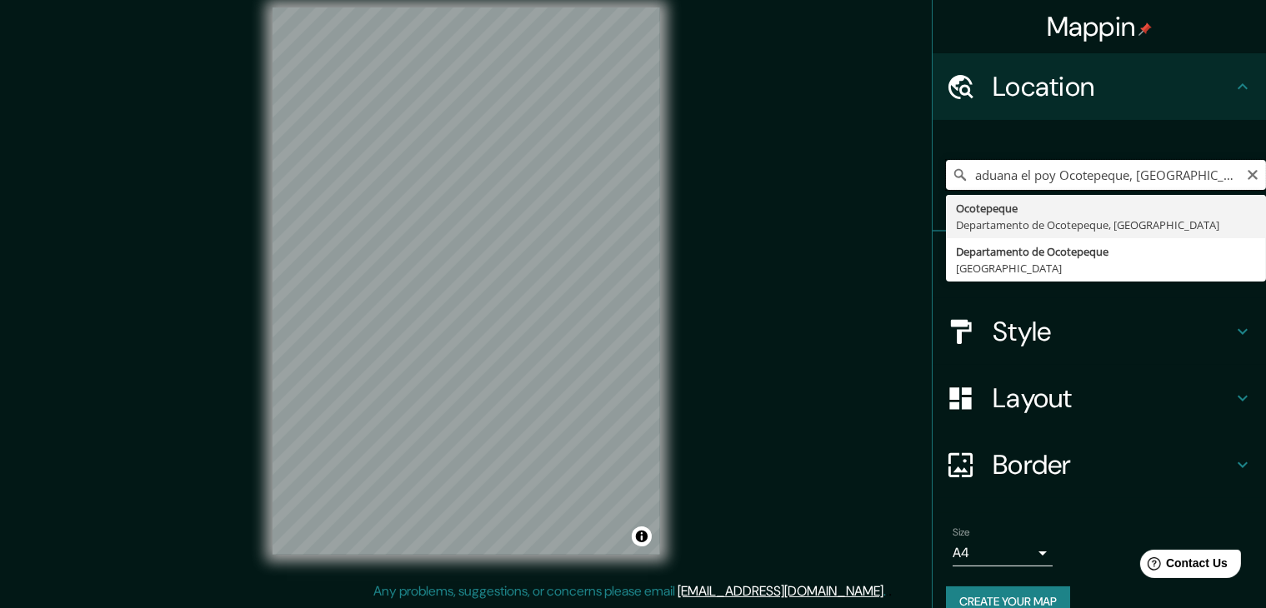
type input "Ocotepeque, Departamento de Ocotepeque, Honduras"
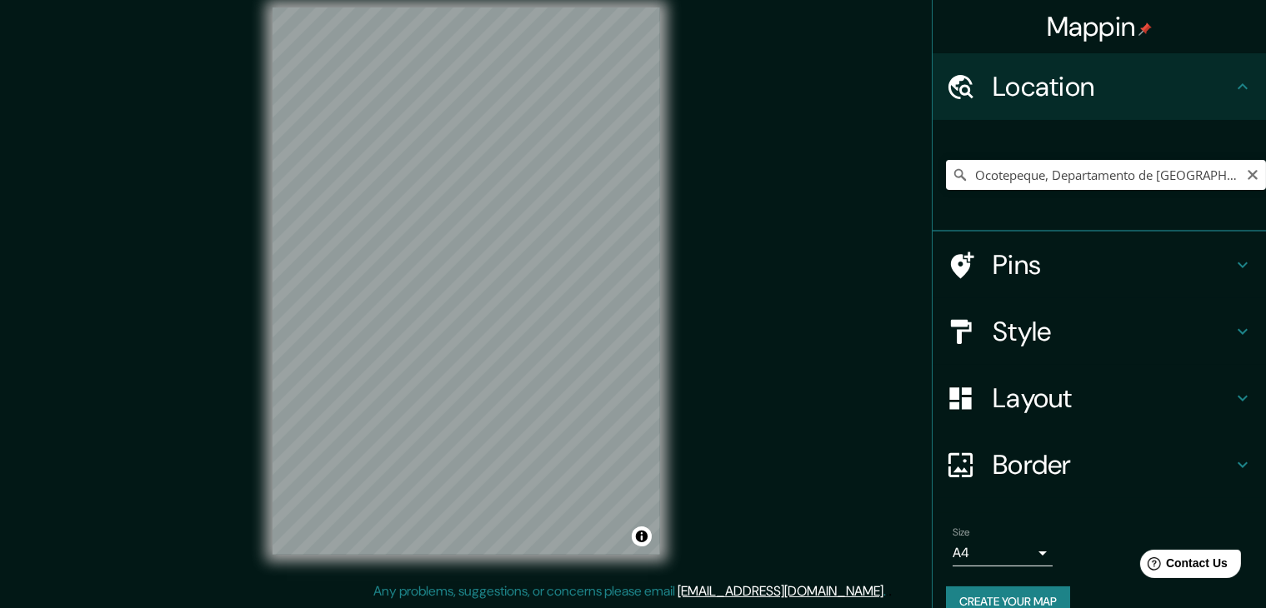
click at [1043, 336] on h4 "Style" at bounding box center [1112, 331] width 240 height 33
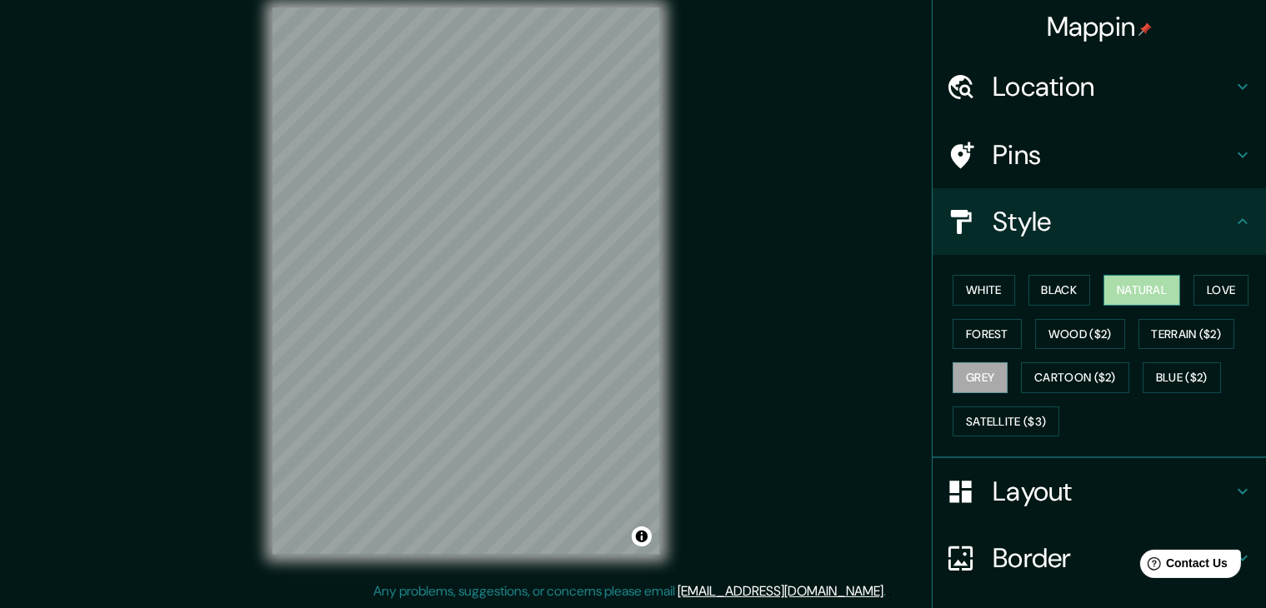
click at [1143, 287] on button "Natural" at bounding box center [1141, 290] width 77 height 31
click at [969, 377] on div "White Black Natural Love Forest Wood ($2) Terrain ($2) Grey Cartoon ($2) Blue (…" at bounding box center [1106, 355] width 320 height 175
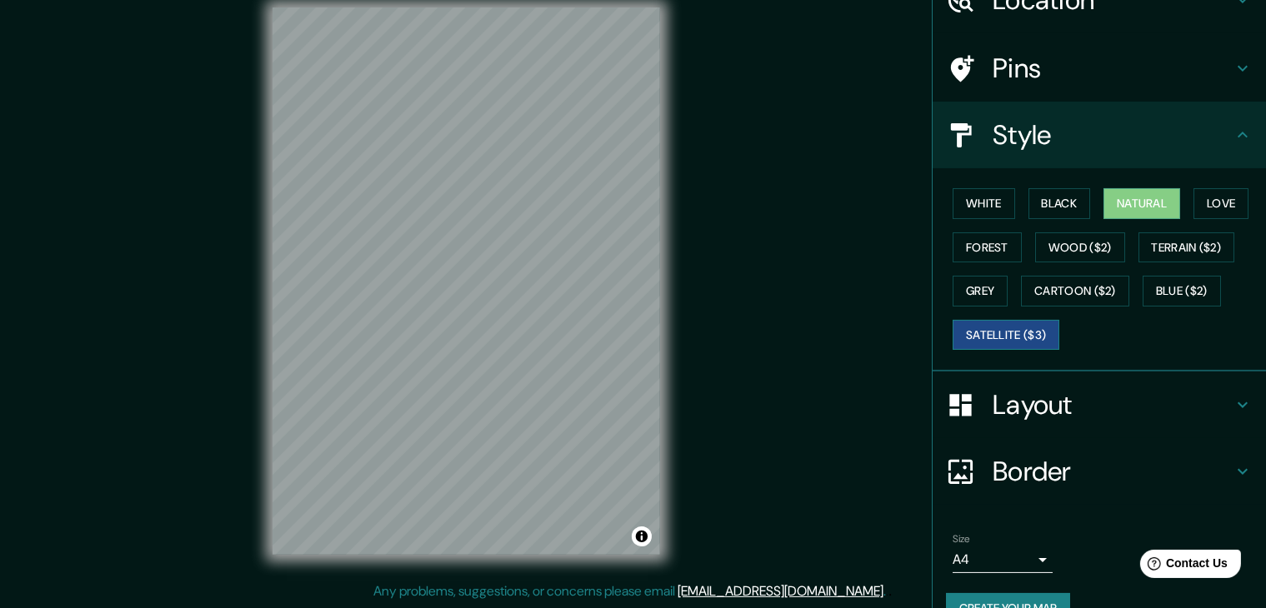
scroll to position [120, 0]
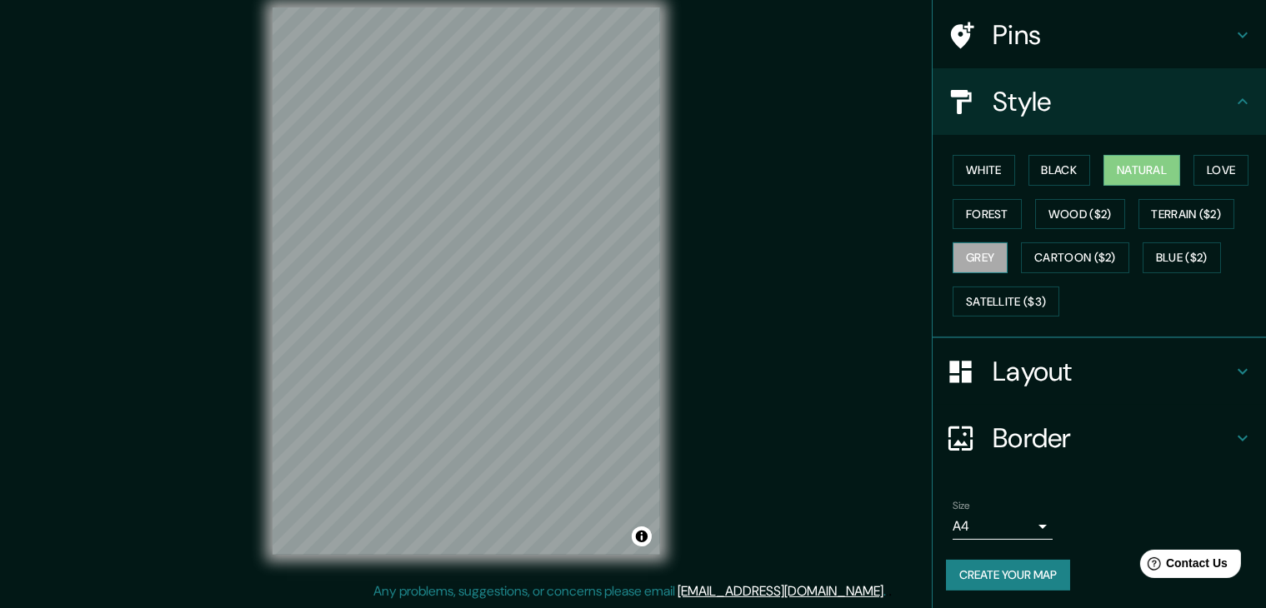
click at [968, 251] on button "Grey" at bounding box center [979, 257] width 55 height 31
click at [983, 213] on button "Forest" at bounding box center [986, 214] width 69 height 31
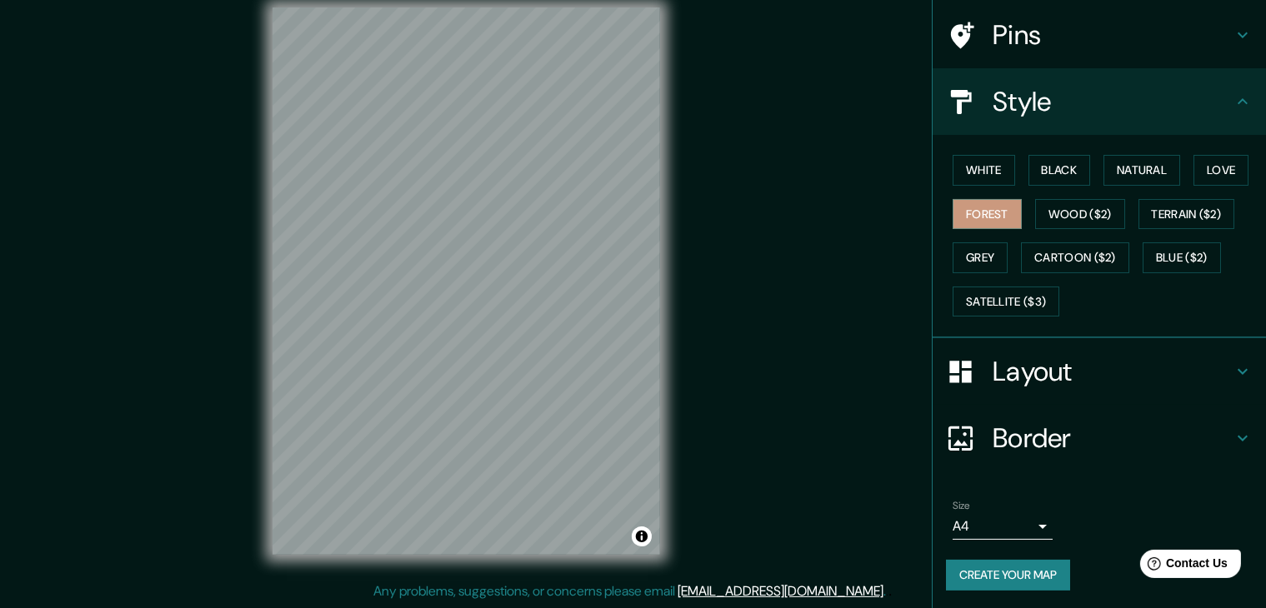
click at [1037, 569] on button "Create your map" at bounding box center [1008, 575] width 124 height 31
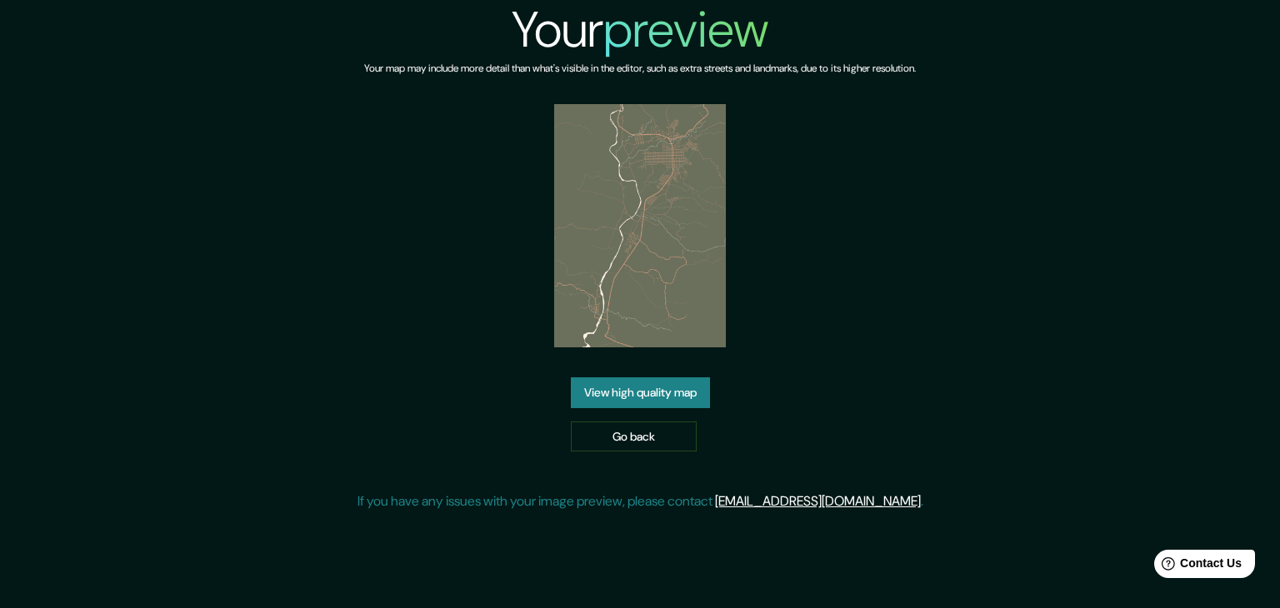
click at [643, 394] on link "View high quality map" at bounding box center [640, 392] width 139 height 31
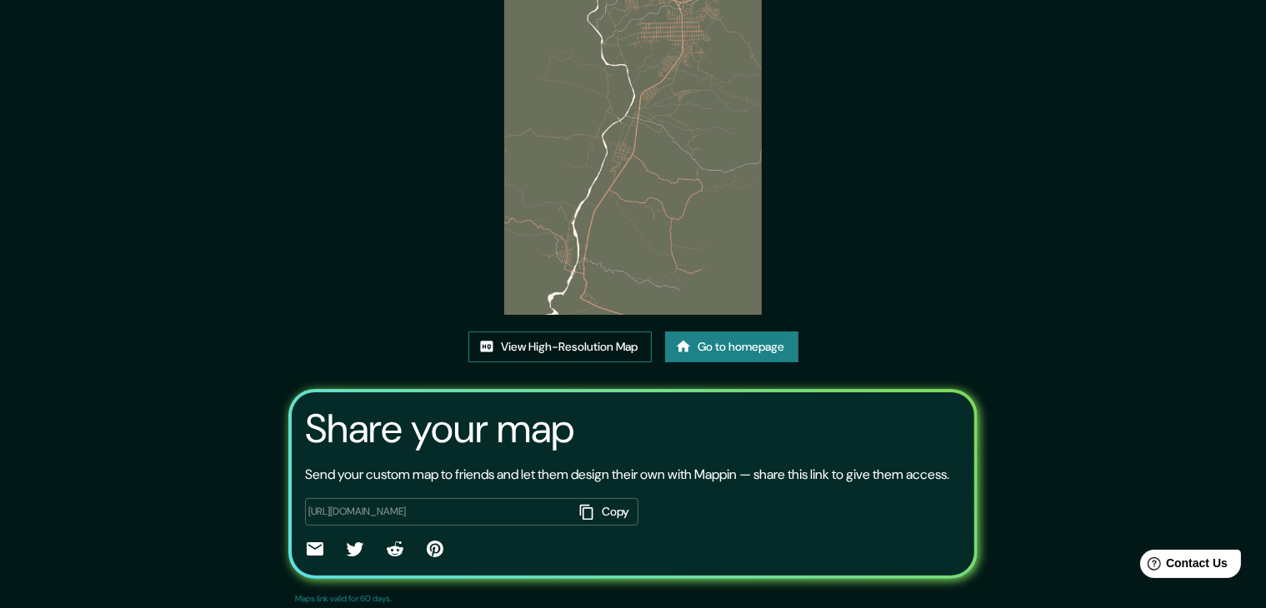
scroll to position [173, 0]
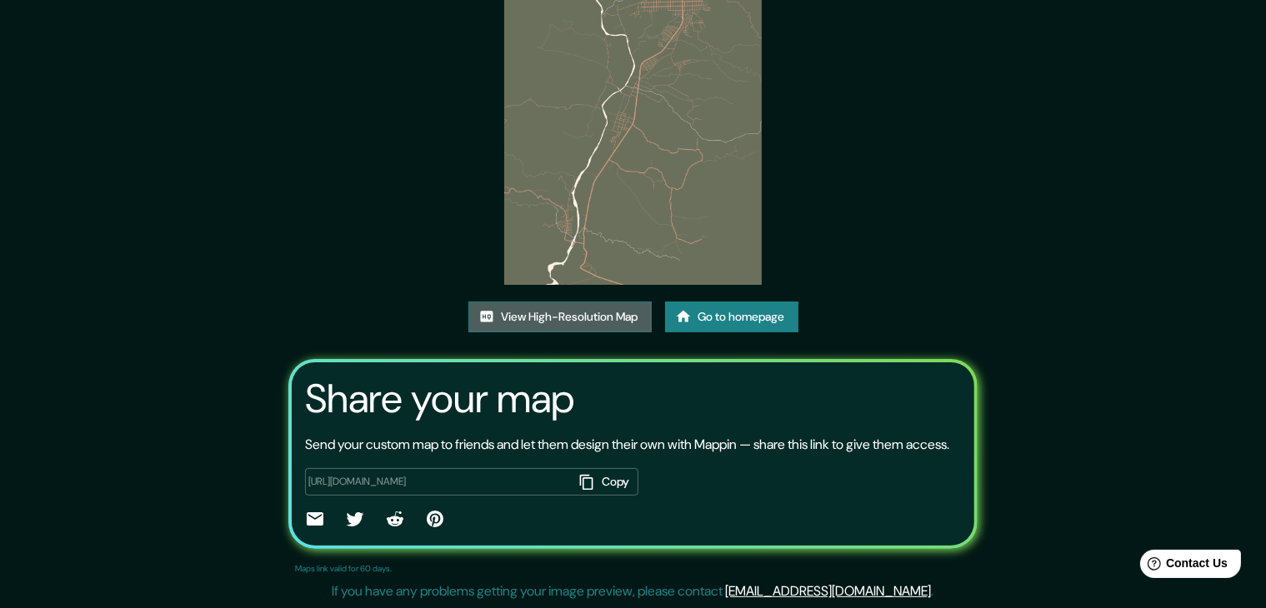
click at [551, 302] on link "View High-Resolution Map" at bounding box center [559, 317] width 183 height 31
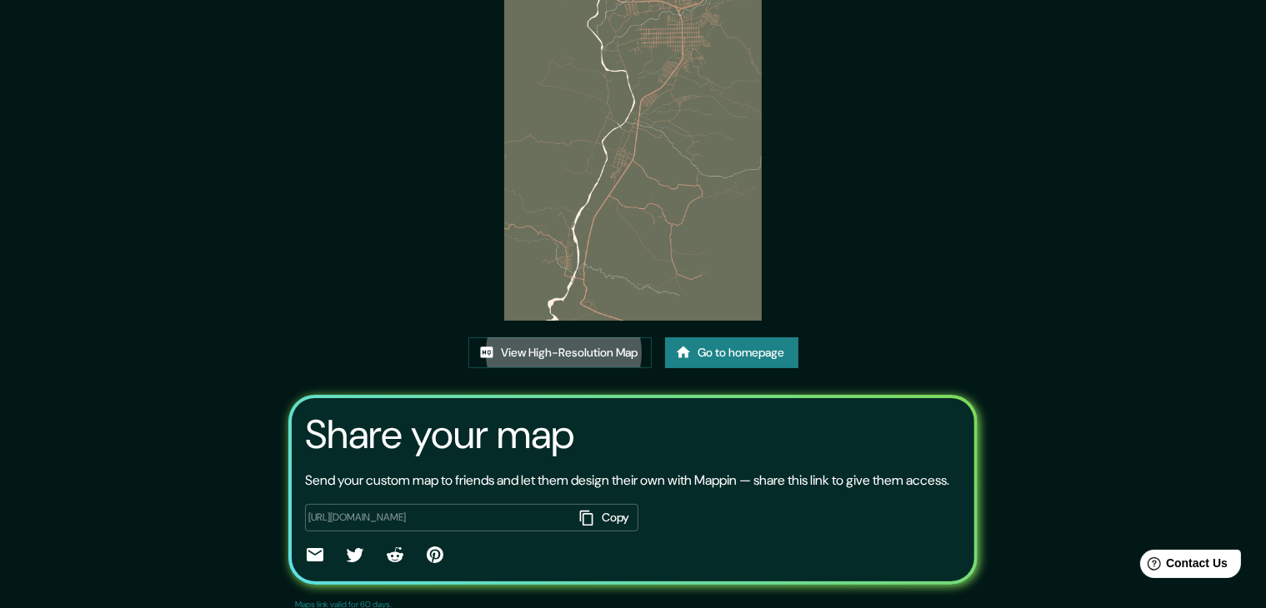
scroll to position [7, 0]
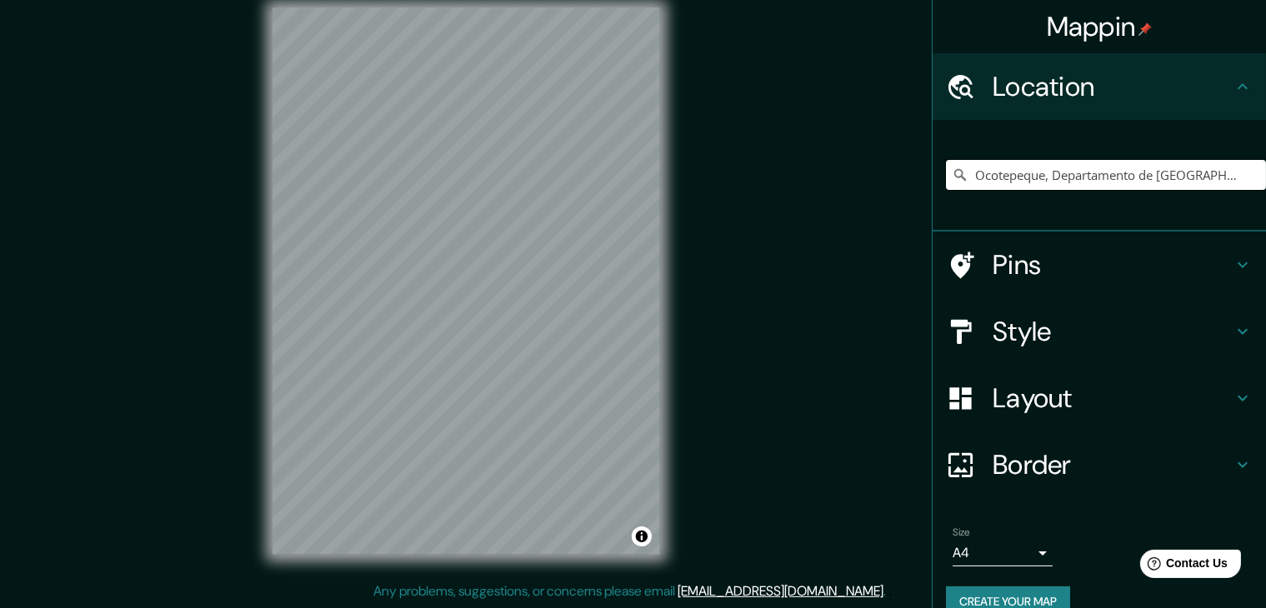
click at [1067, 171] on input "Ocotepeque, Departamento de [GEOGRAPHIC_DATA], [GEOGRAPHIC_DATA]" at bounding box center [1106, 175] width 320 height 30
click at [1225, 175] on input "Ocotepeque, Departamento de [GEOGRAPHIC_DATA], [GEOGRAPHIC_DATA]" at bounding box center [1106, 175] width 320 height 30
click at [1227, 176] on input "Ocotepeque, Departamento de [GEOGRAPHIC_DATA], [GEOGRAPHIC_DATA]" at bounding box center [1106, 175] width 320 height 30
click at [1227, 179] on input "Ocotepeque, Departamento de [GEOGRAPHIC_DATA], [GEOGRAPHIC_DATA]" at bounding box center [1106, 175] width 320 height 30
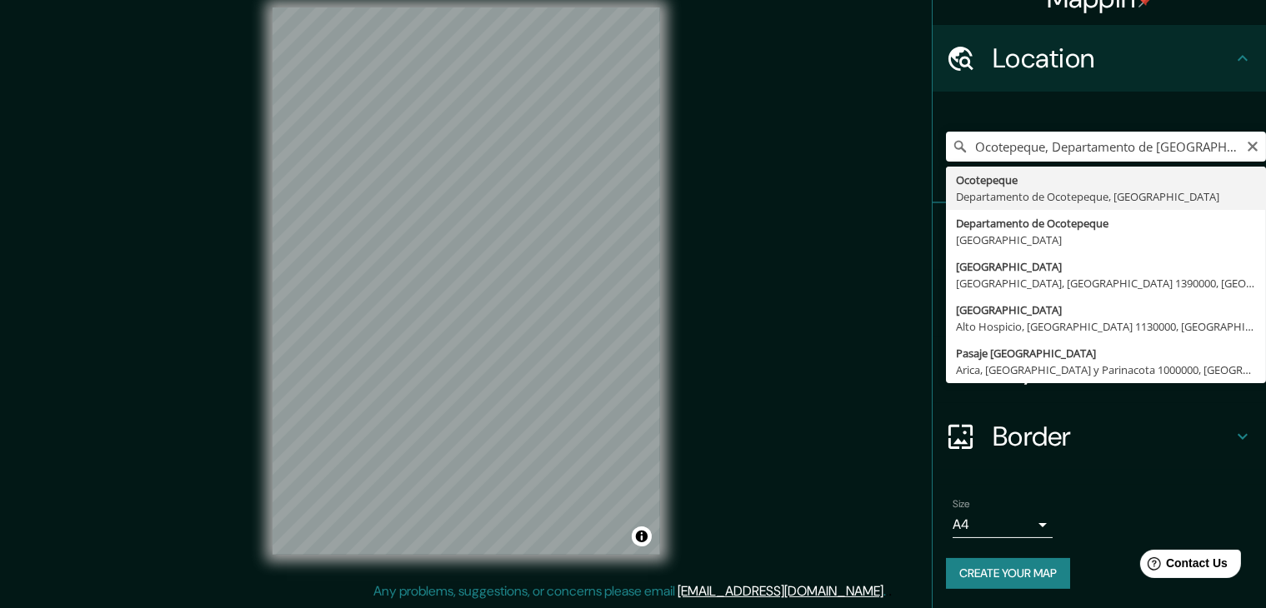
type input "Ocotepeque, Departamento de [GEOGRAPHIC_DATA], [GEOGRAPHIC_DATA]"
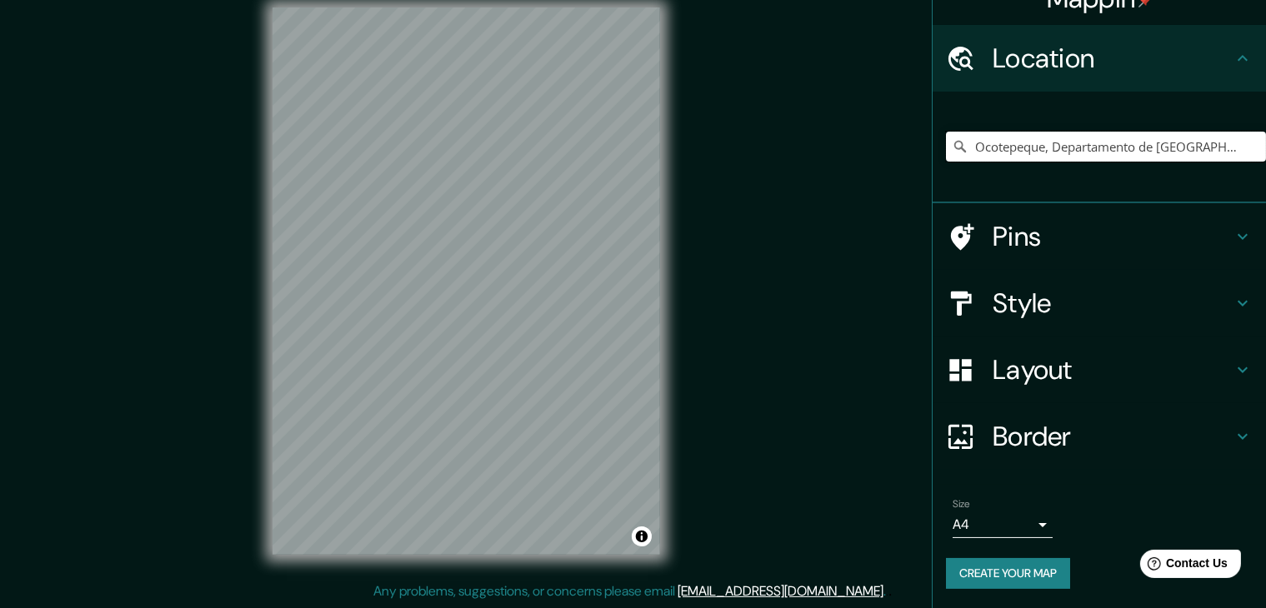
scroll to position [0, 0]
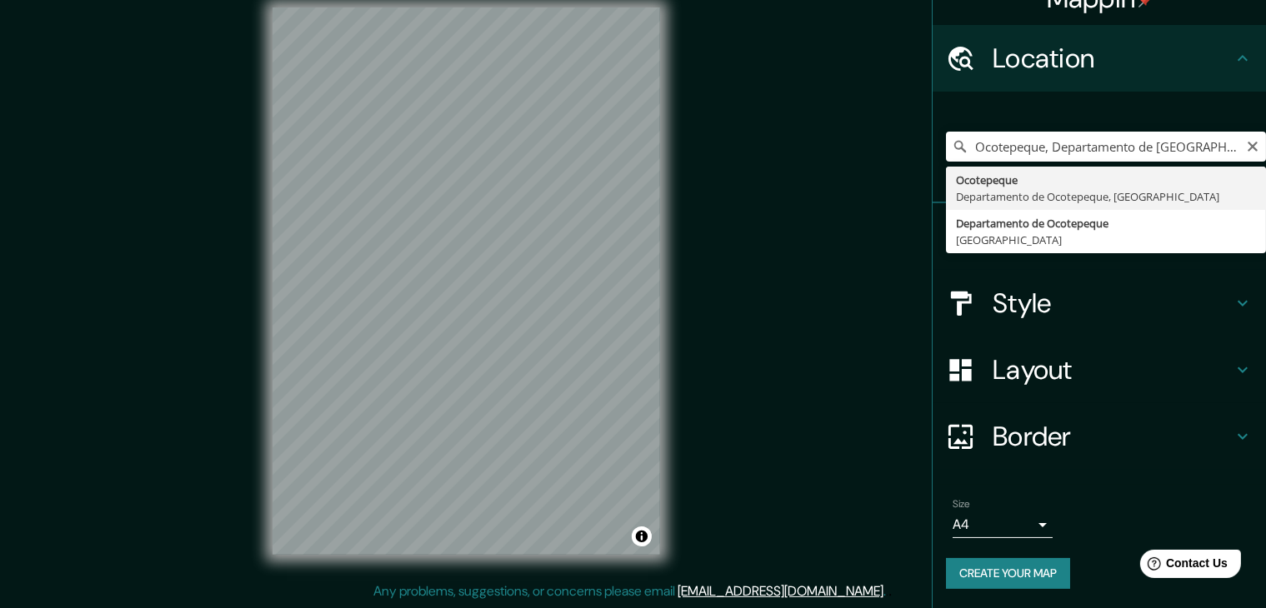
click at [1031, 305] on h4 "Style" at bounding box center [1112, 303] width 240 height 33
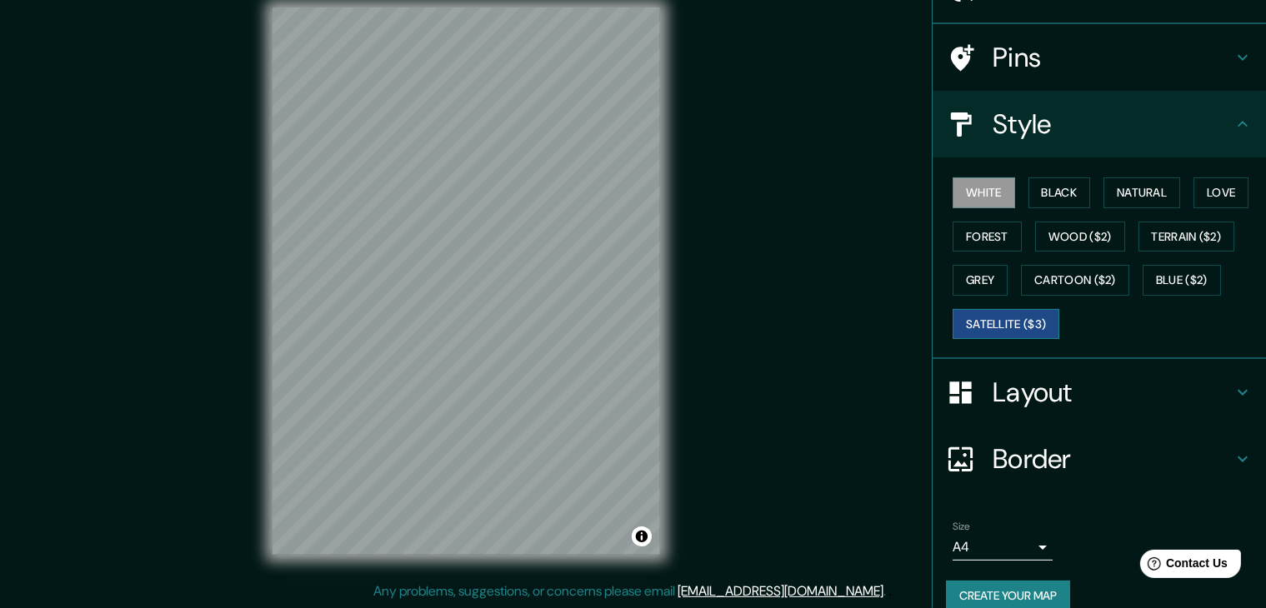
scroll to position [120, 0]
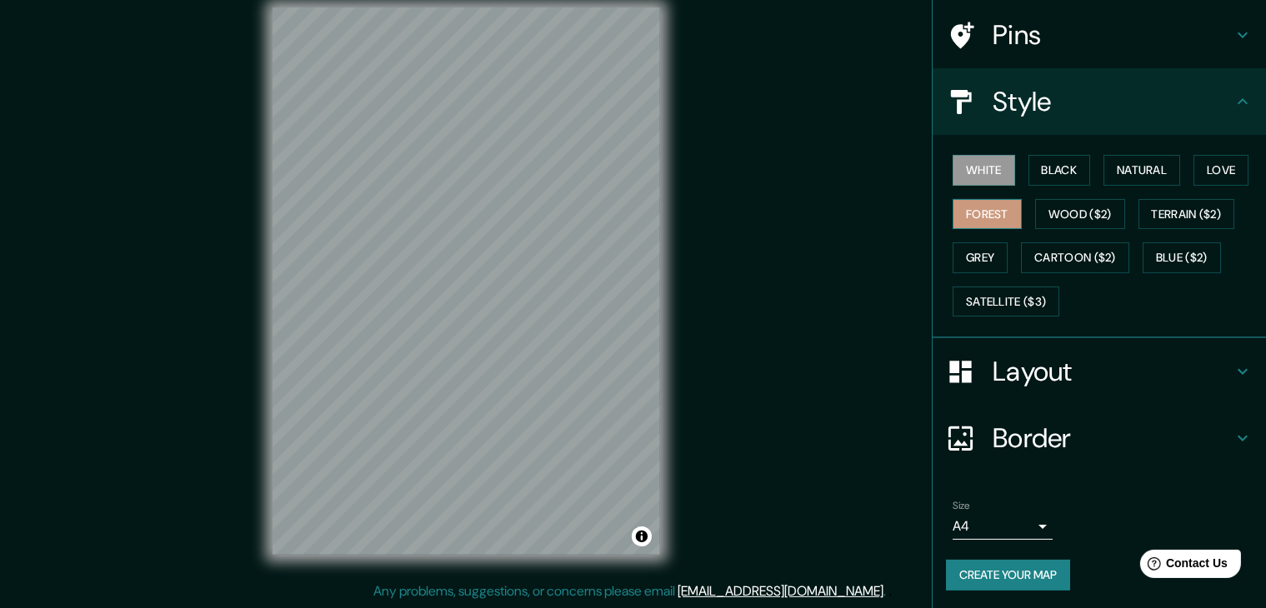
click at [974, 218] on button "Forest" at bounding box center [986, 214] width 69 height 31
click at [1033, 167] on button "Black" at bounding box center [1059, 170] width 62 height 31
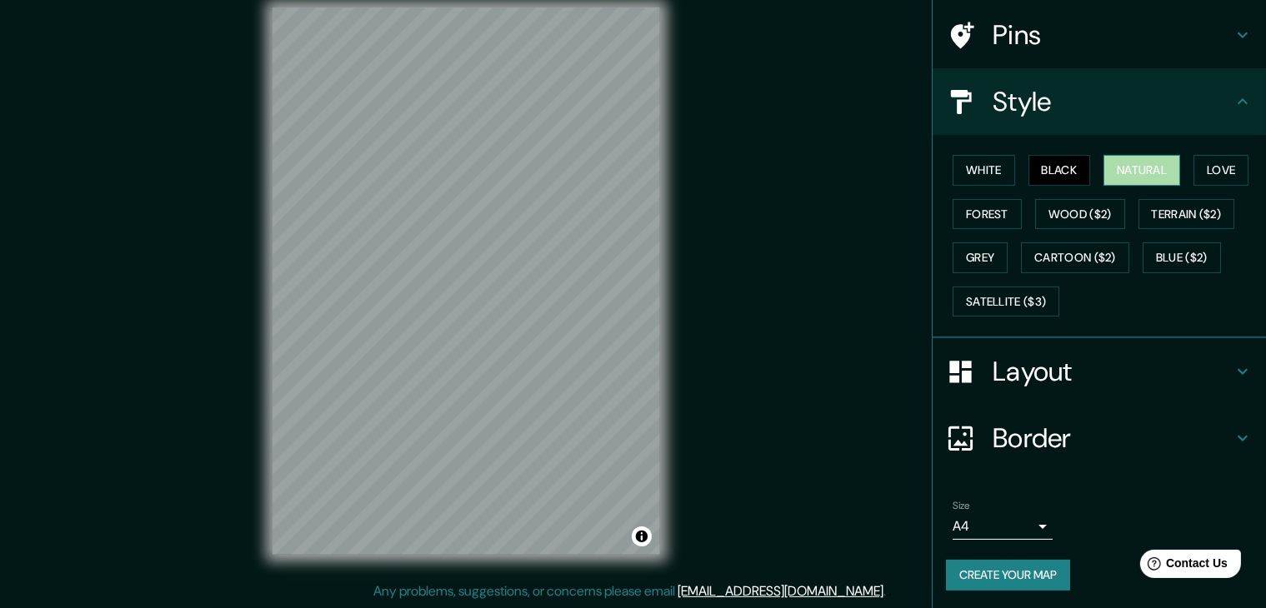
click at [1107, 167] on button "Natural" at bounding box center [1141, 170] width 77 height 31
click at [1199, 171] on button "Love" at bounding box center [1220, 170] width 55 height 31
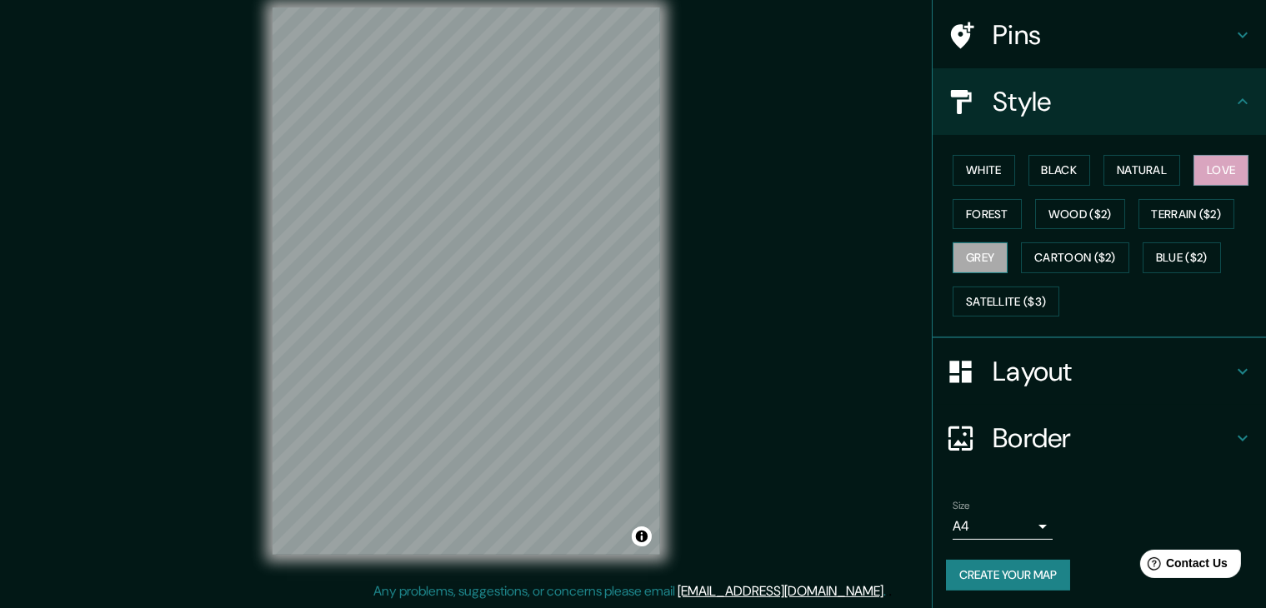
click at [979, 250] on button "Grey" at bounding box center [979, 257] width 55 height 31
click at [1100, 216] on button "Wood ($2)" at bounding box center [1080, 214] width 90 height 31
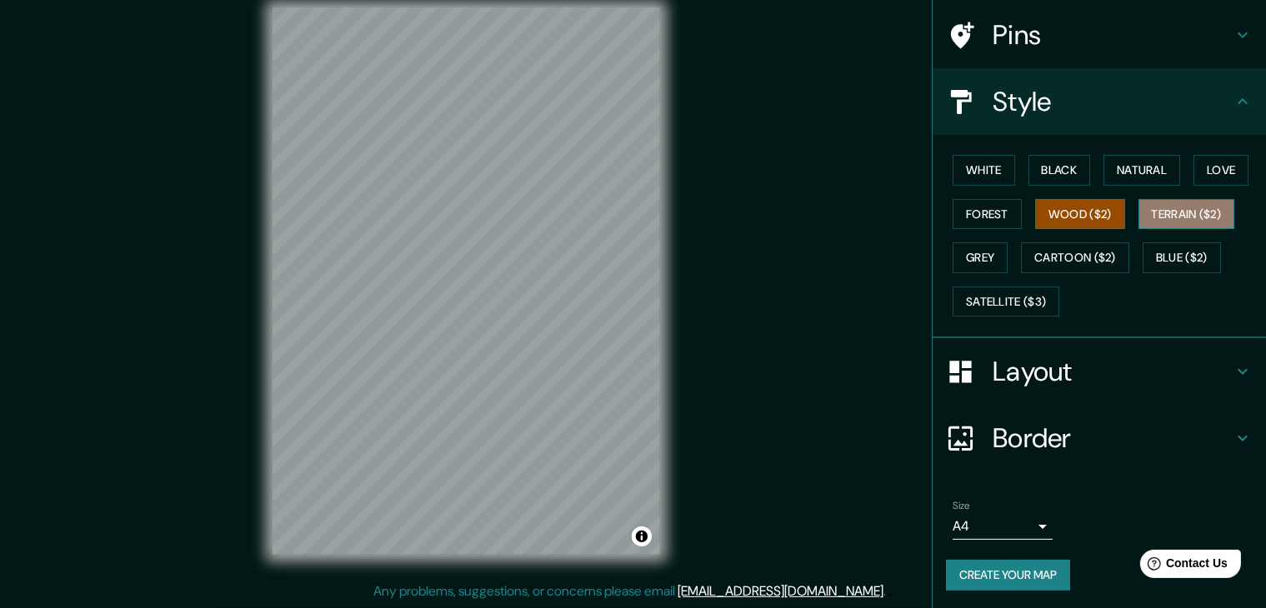
click at [1157, 212] on button "Terrain ($2)" at bounding box center [1186, 214] width 97 height 31
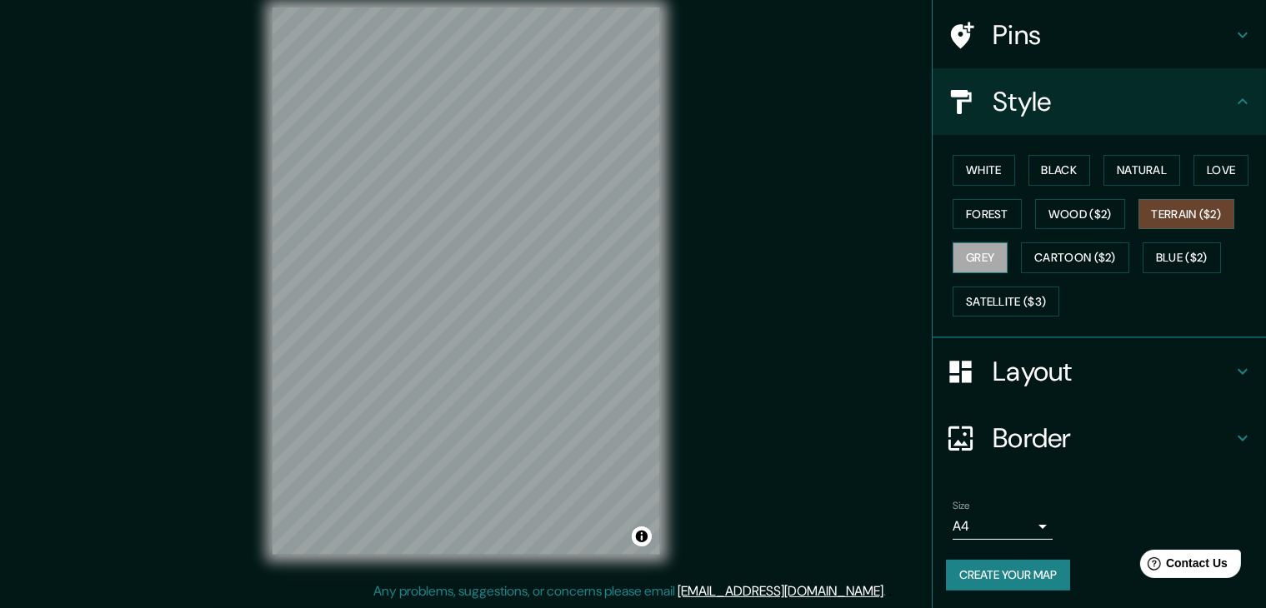
click at [970, 258] on button "Grey" at bounding box center [979, 257] width 55 height 31
click at [1040, 252] on button "Cartoon ($2)" at bounding box center [1075, 257] width 108 height 31
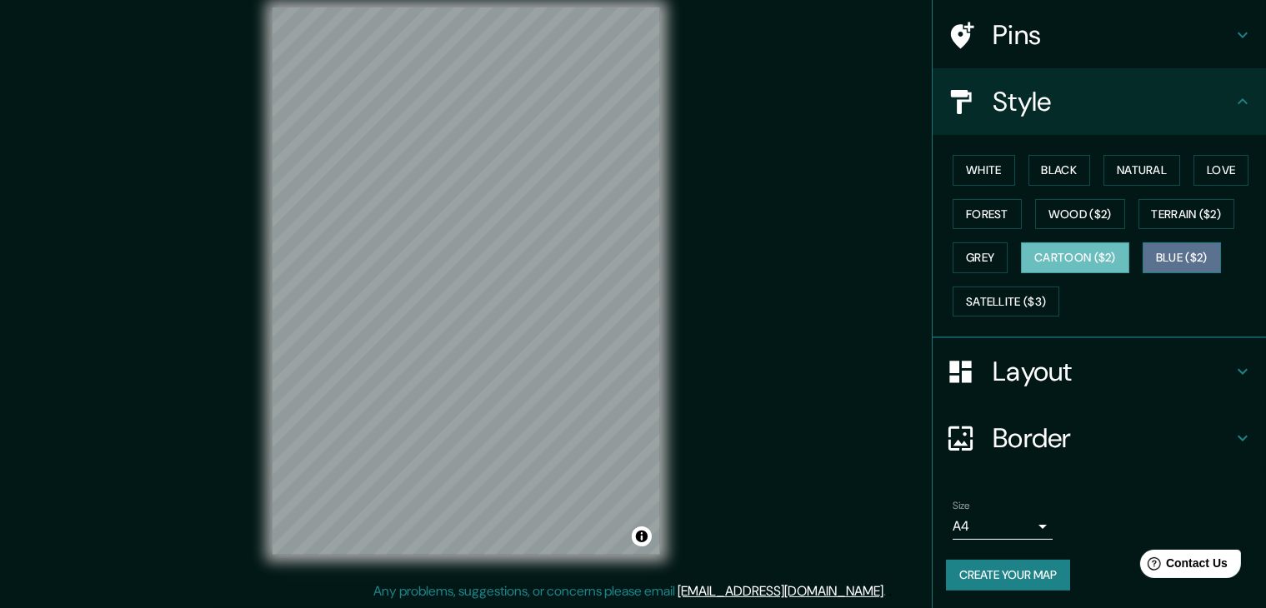
click at [1147, 252] on button "Blue ($2)" at bounding box center [1181, 257] width 78 height 31
click at [967, 260] on button "Grey" at bounding box center [979, 257] width 55 height 31
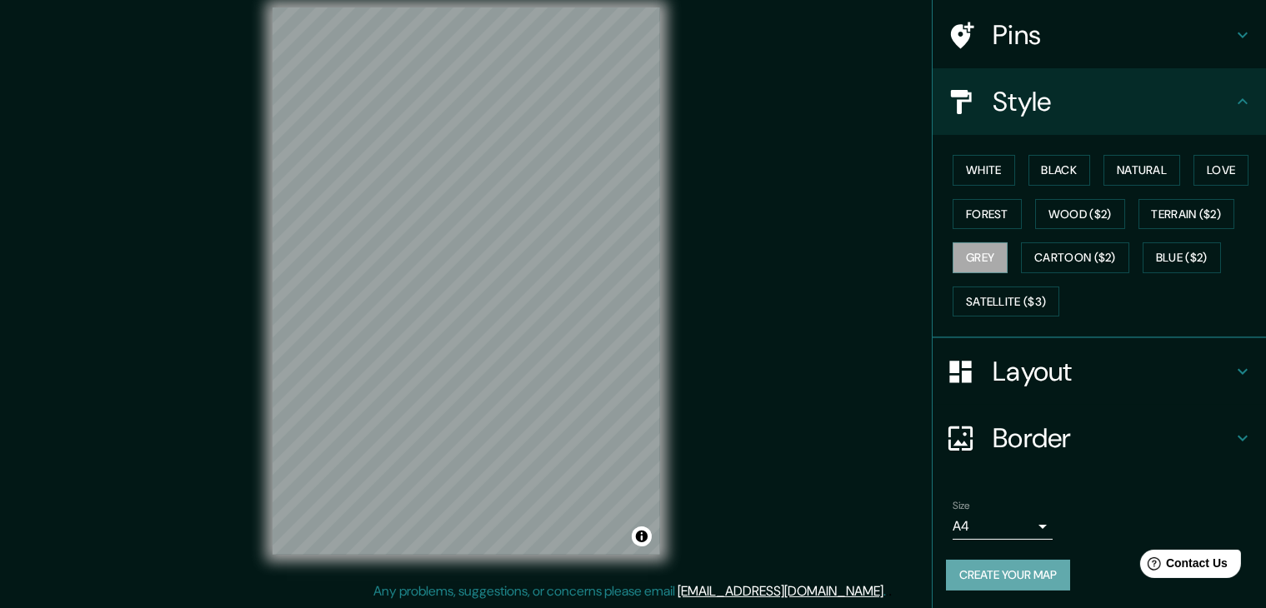
click at [1015, 567] on button "Create your map" at bounding box center [1008, 575] width 124 height 31
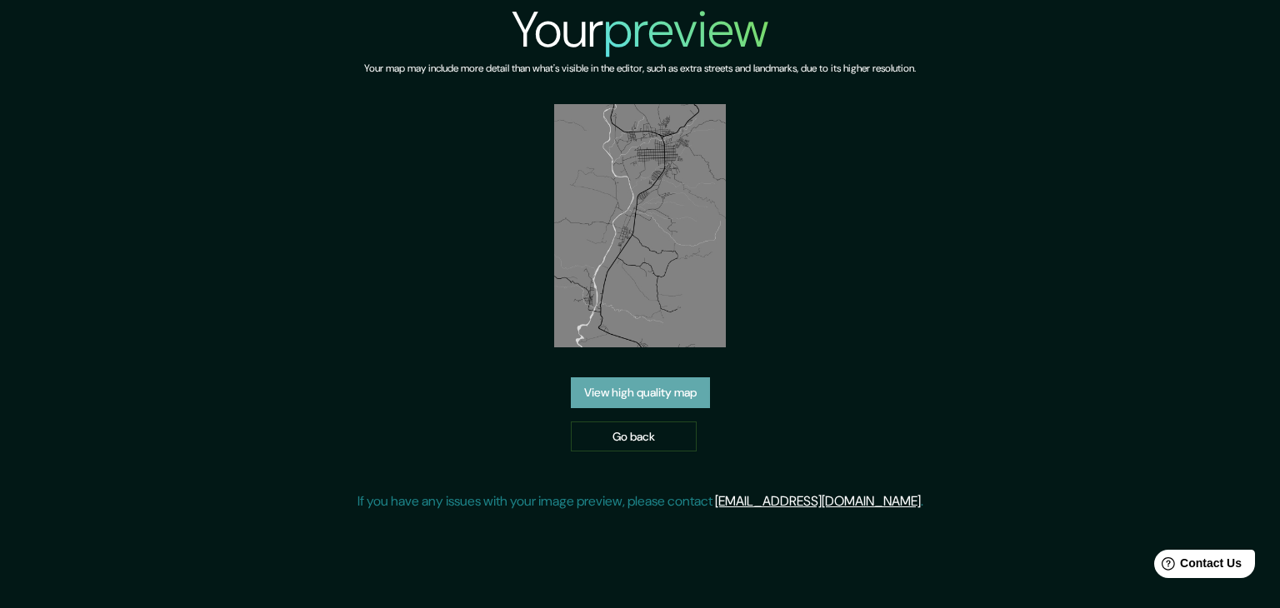
click at [681, 396] on link "View high quality map" at bounding box center [640, 392] width 139 height 31
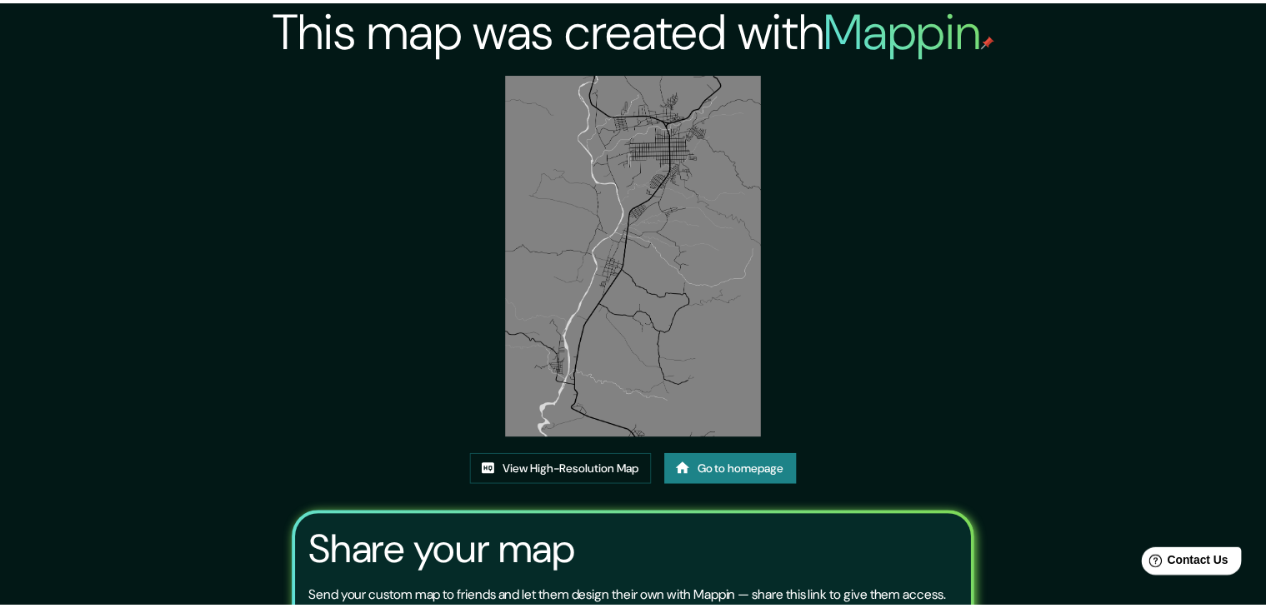
scroll to position [173, 0]
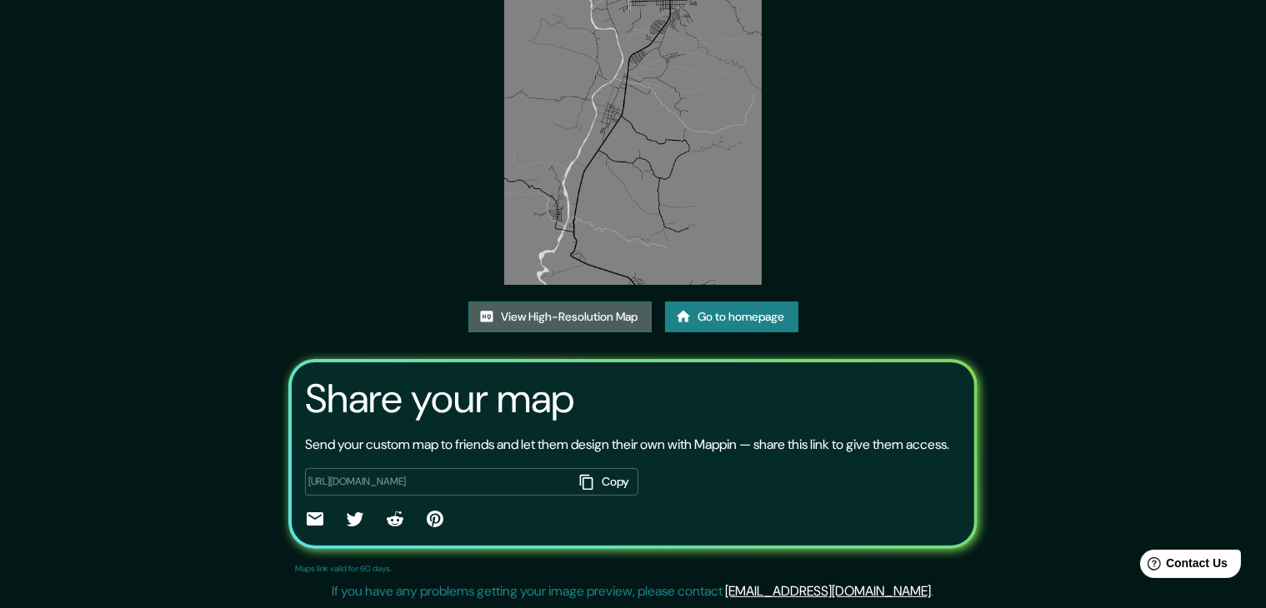
click at [575, 302] on link "View High-Resolution Map" at bounding box center [559, 317] width 183 height 31
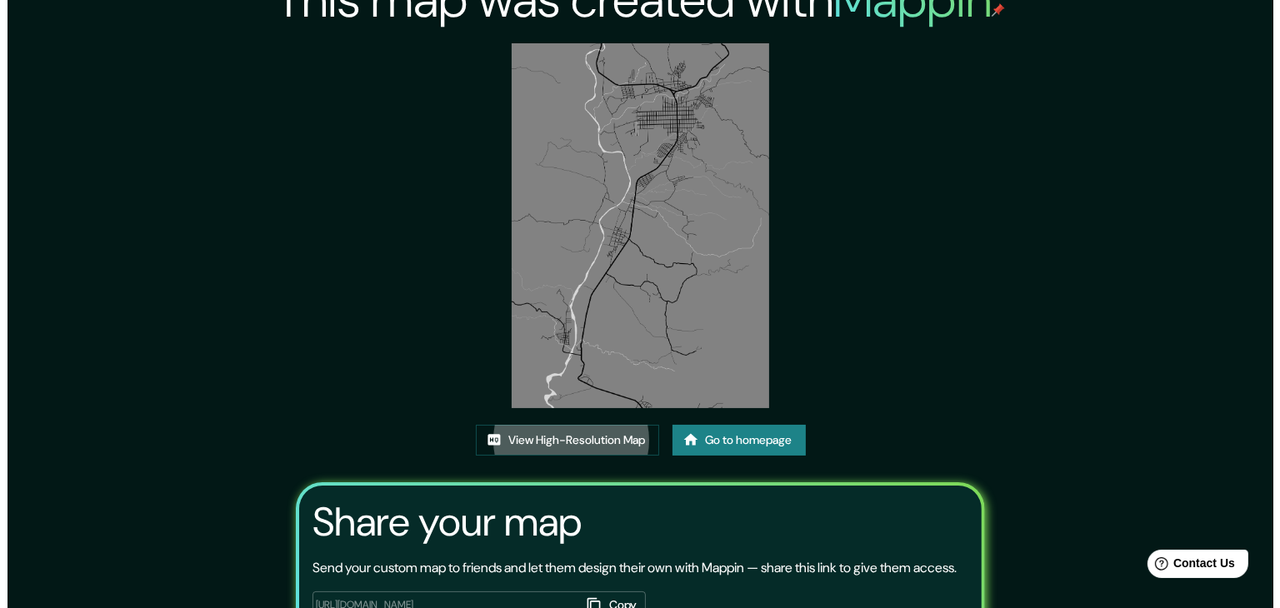
scroll to position [0, 0]
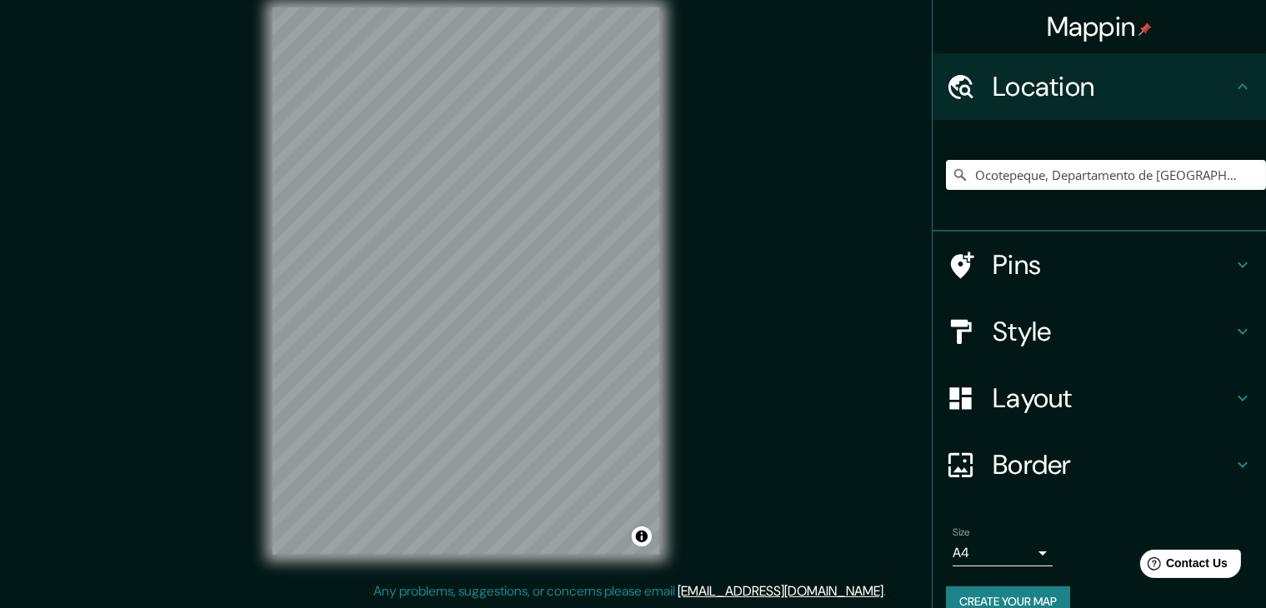
click at [1061, 337] on h4 "Style" at bounding box center [1112, 331] width 240 height 33
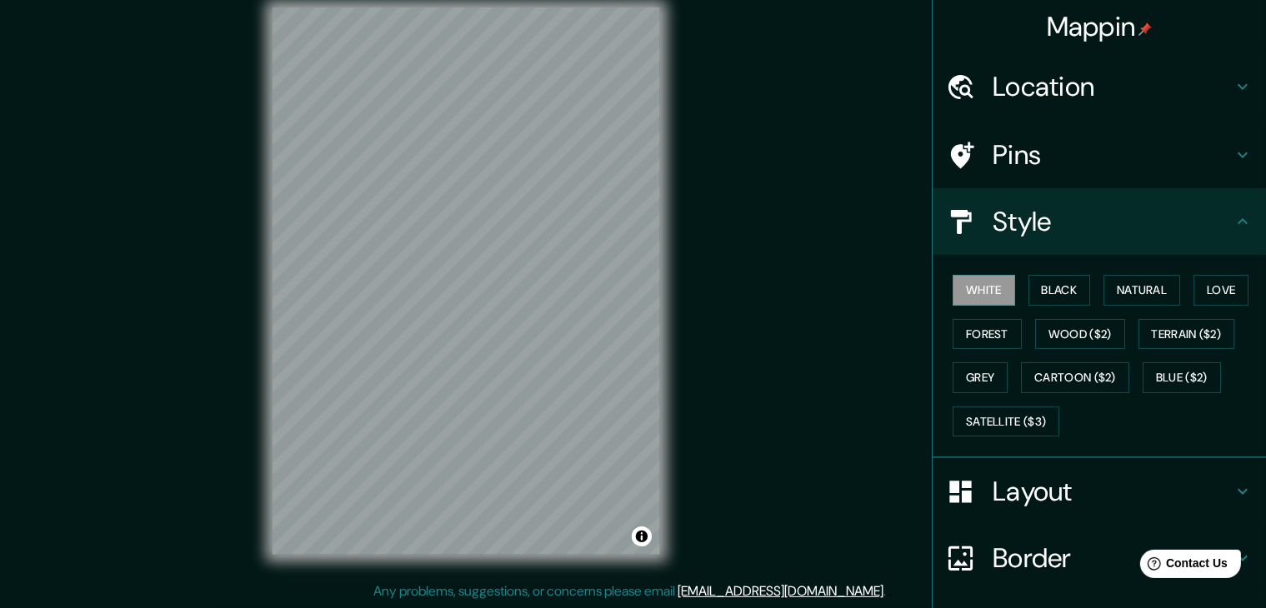
click at [807, 177] on div "Mappin Location [GEOGRAPHIC_DATA], [GEOGRAPHIC_DATA], [GEOGRAPHIC_DATA] Pins St…" at bounding box center [633, 294] width 1266 height 627
click at [1063, 102] on h4 "Location" at bounding box center [1112, 86] width 240 height 33
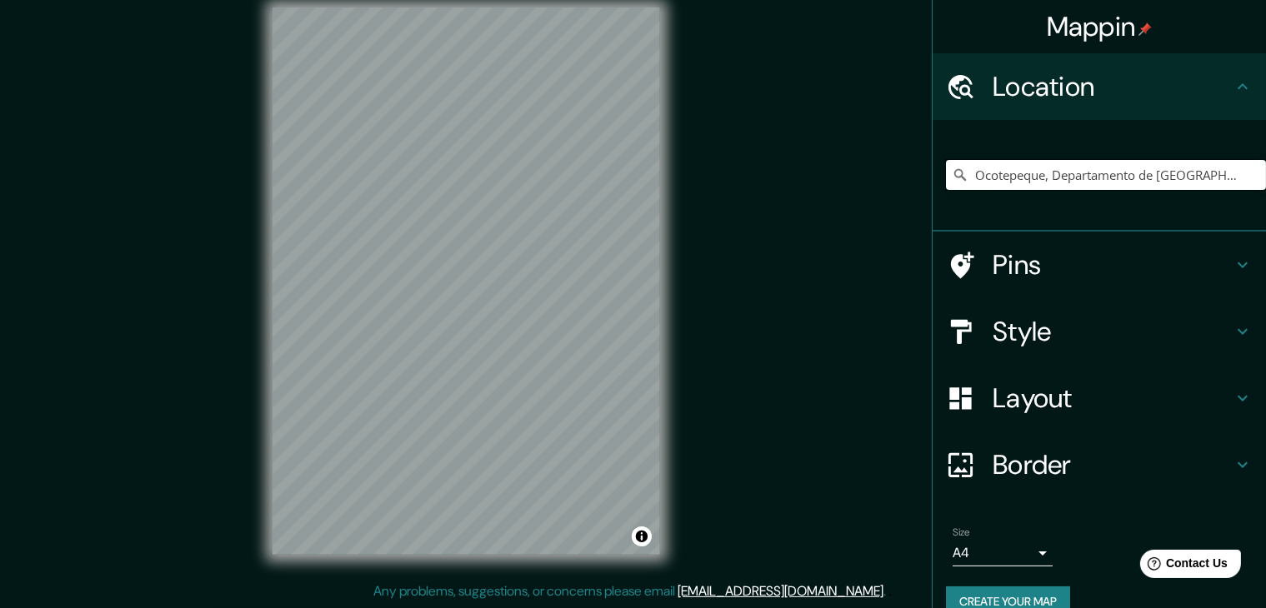
click at [1199, 164] on input "Ocotepeque, Departamento de [GEOGRAPHIC_DATA], [GEOGRAPHIC_DATA]" at bounding box center [1106, 175] width 320 height 30
click at [1223, 174] on input "Ocotepeque, Departamento de [GEOGRAPHIC_DATA], [GEOGRAPHIC_DATA]" at bounding box center [1106, 175] width 320 height 30
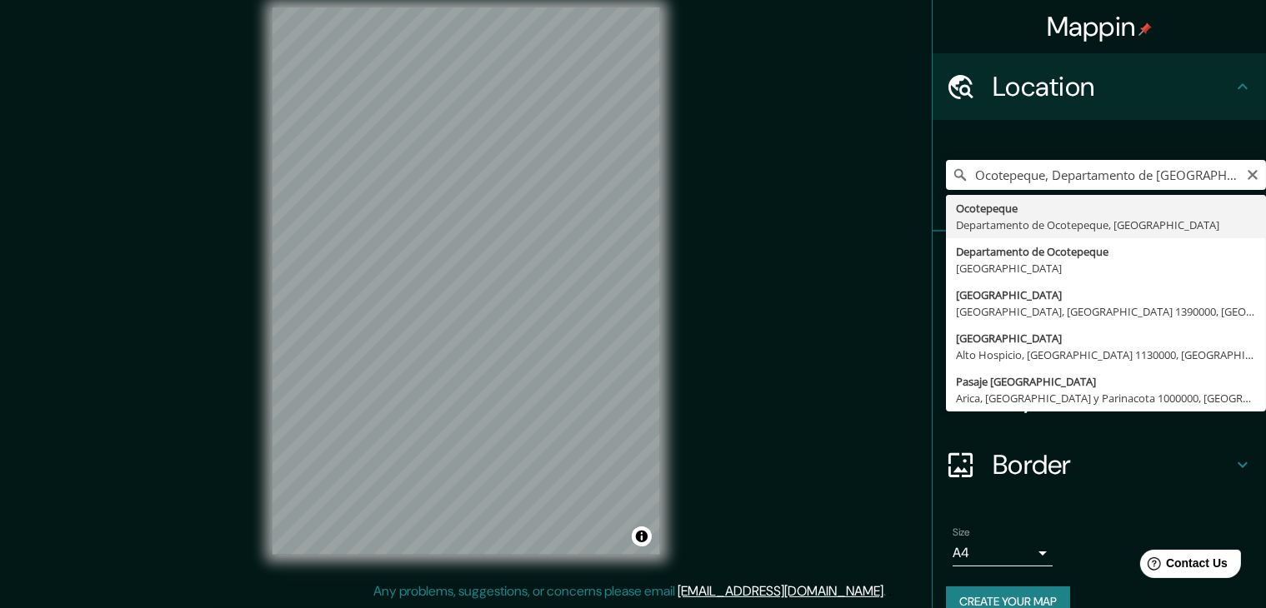
type input "Ocotepeque, Departamento de [GEOGRAPHIC_DATA], [GEOGRAPHIC_DATA]"
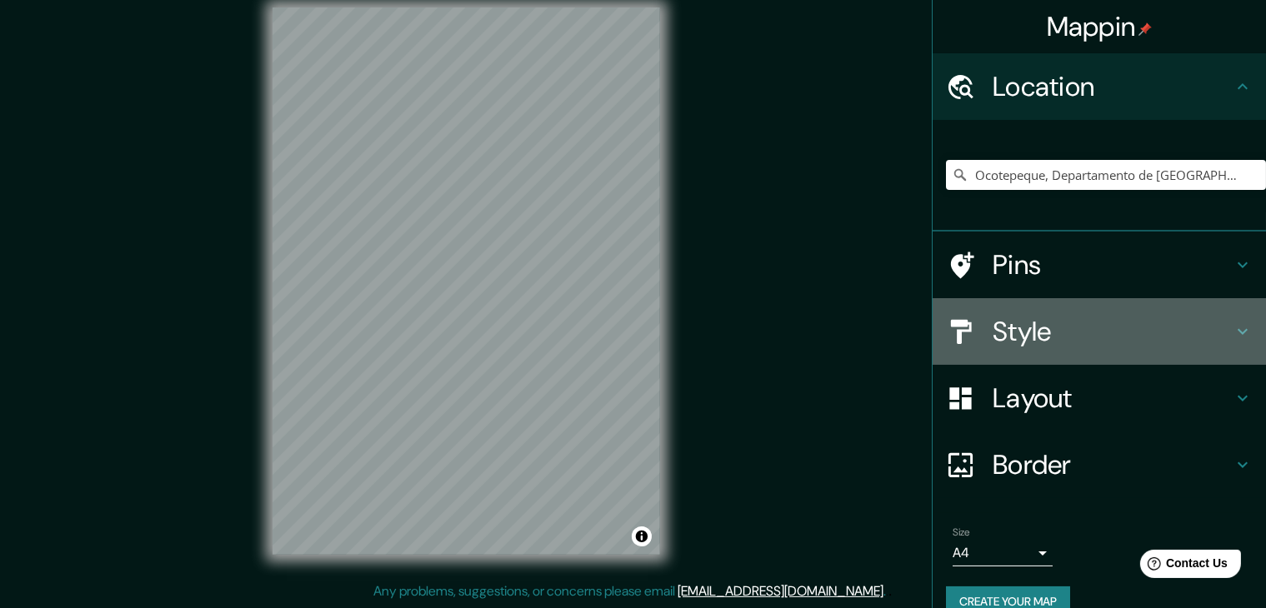
click at [1043, 326] on h4 "Style" at bounding box center [1112, 331] width 240 height 33
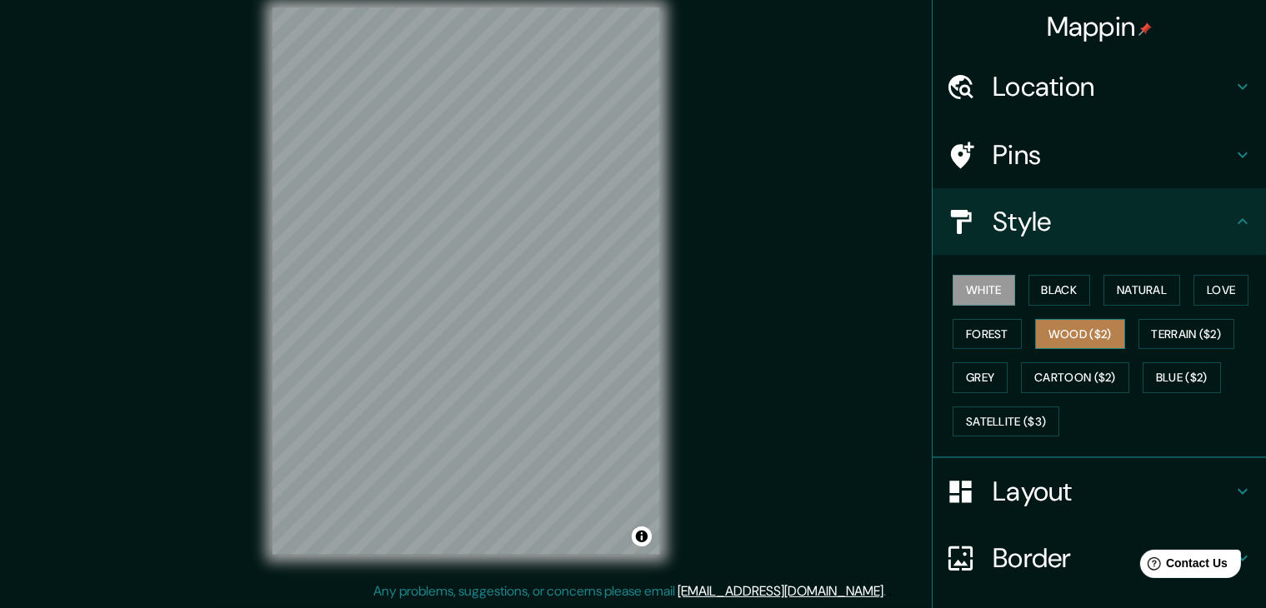
click at [1086, 336] on button "Wood ($2)" at bounding box center [1080, 334] width 90 height 31
click at [774, 190] on div "Mappin Location [GEOGRAPHIC_DATA], [GEOGRAPHIC_DATA], [GEOGRAPHIC_DATA] Pins St…" at bounding box center [633, 294] width 1266 height 627
click at [972, 367] on button "Grey" at bounding box center [979, 377] width 55 height 31
click at [1045, 336] on button "Wood ($2)" at bounding box center [1080, 334] width 90 height 31
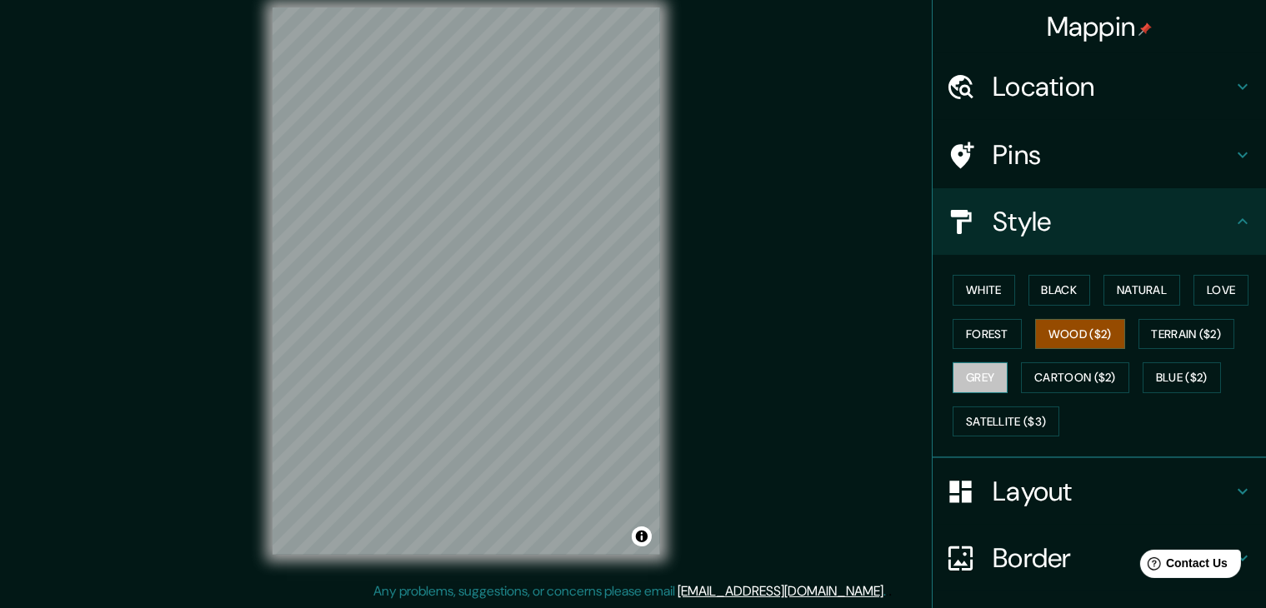
click at [967, 372] on button "Grey" at bounding box center [979, 377] width 55 height 31
drag, startPoint x: 660, startPoint y: 307, endPoint x: 1107, endPoint y: 431, distance: 463.4
click at [1107, 431] on div "White Black Natural Love Forest Wood ($2) Terrain ($2) Grey Cartoon ($2) Blue (…" at bounding box center [1106, 355] width 320 height 175
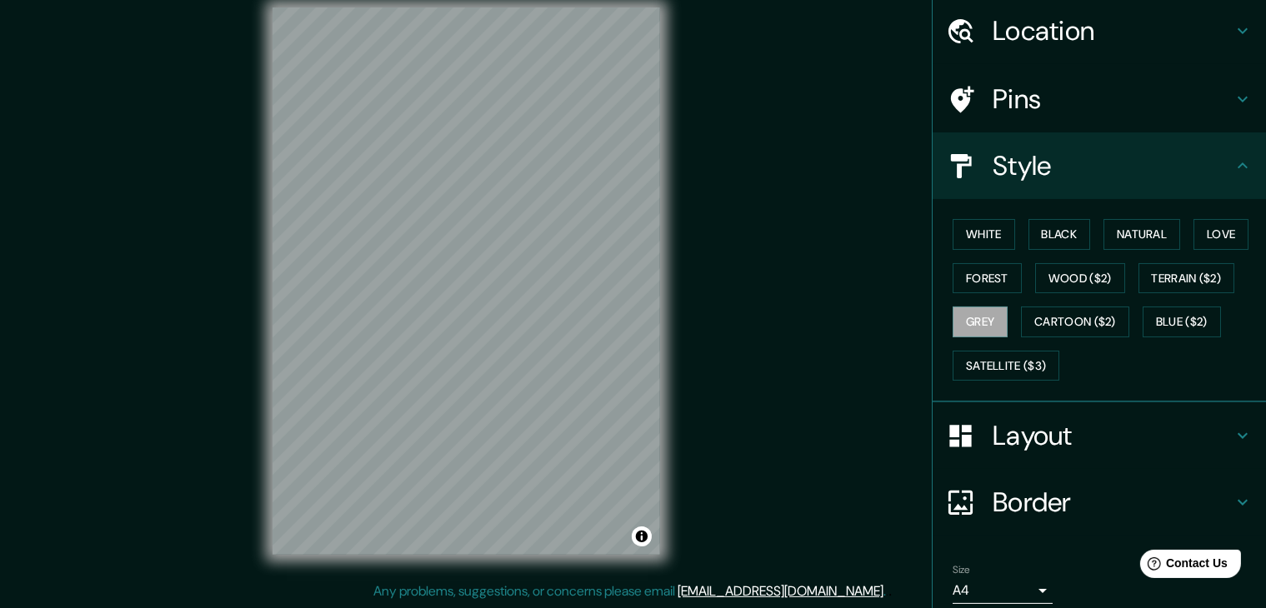
scroll to position [120, 0]
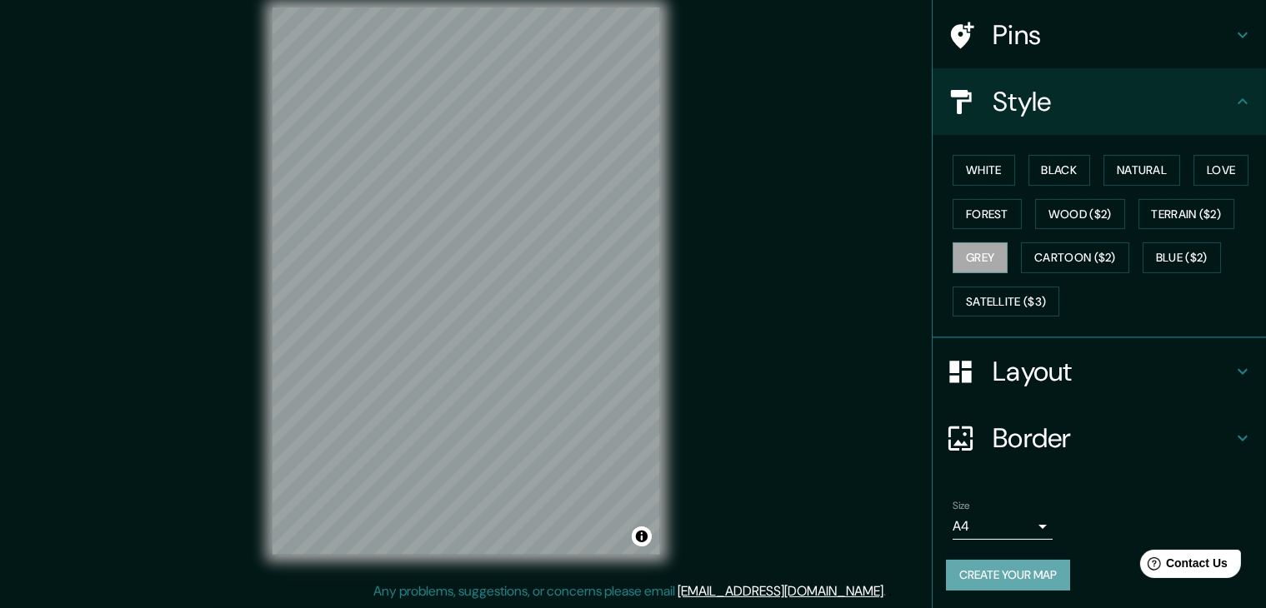
click at [1003, 577] on button "Create your map" at bounding box center [1008, 575] width 124 height 31
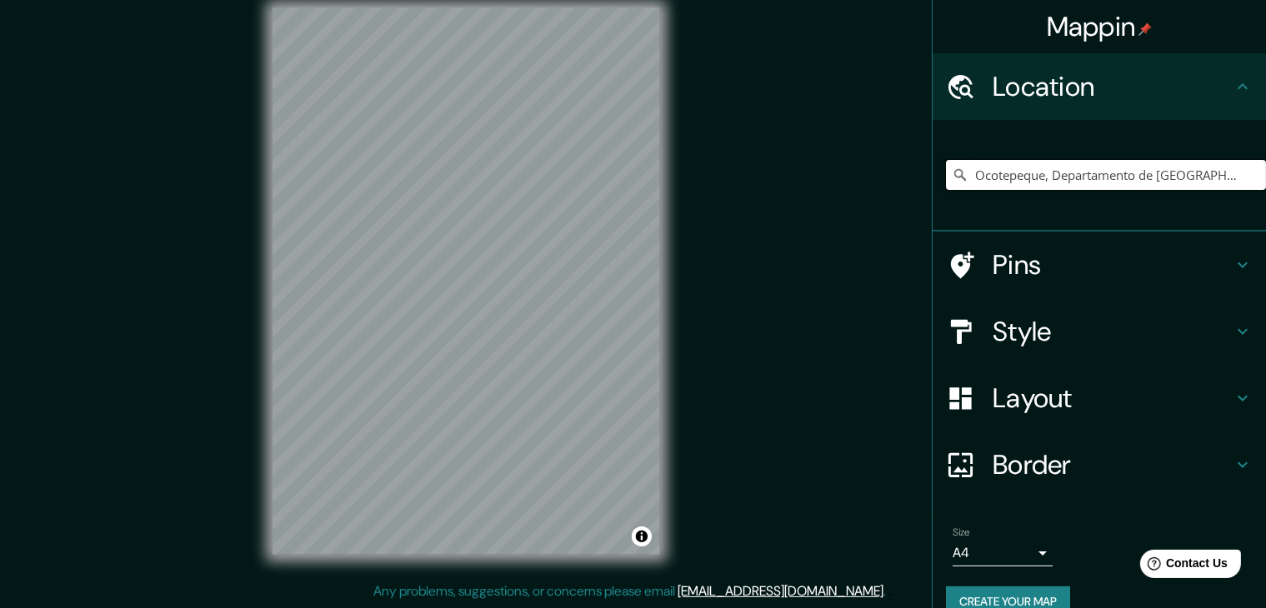
click at [1107, 183] on input "Ocotepeque, Departamento de [GEOGRAPHIC_DATA], [GEOGRAPHIC_DATA]" at bounding box center [1106, 175] width 320 height 30
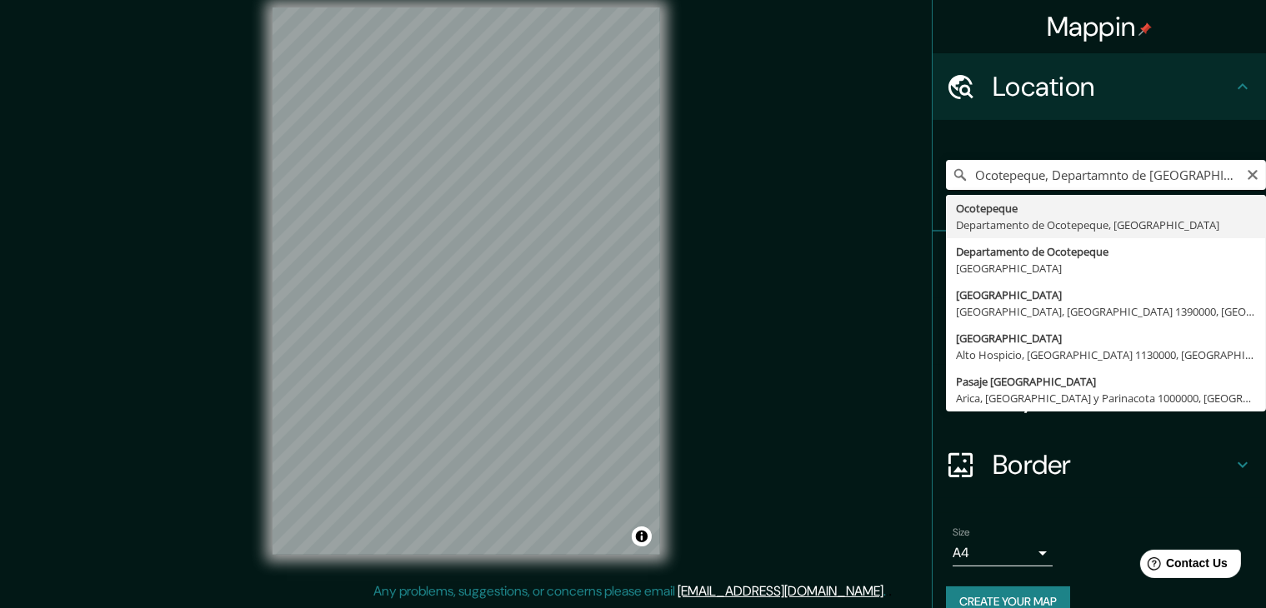
type input "Ocotepeque, Departamento de [GEOGRAPHIC_DATA], [GEOGRAPHIC_DATA]"
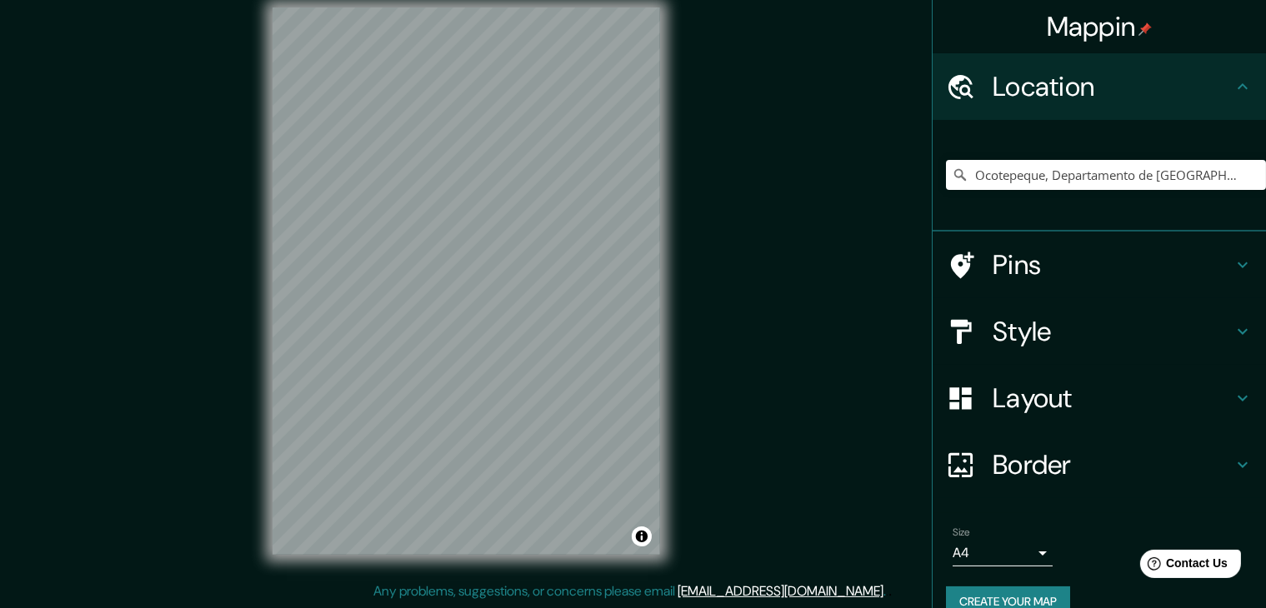
click at [1023, 332] on h4 "Style" at bounding box center [1112, 331] width 240 height 33
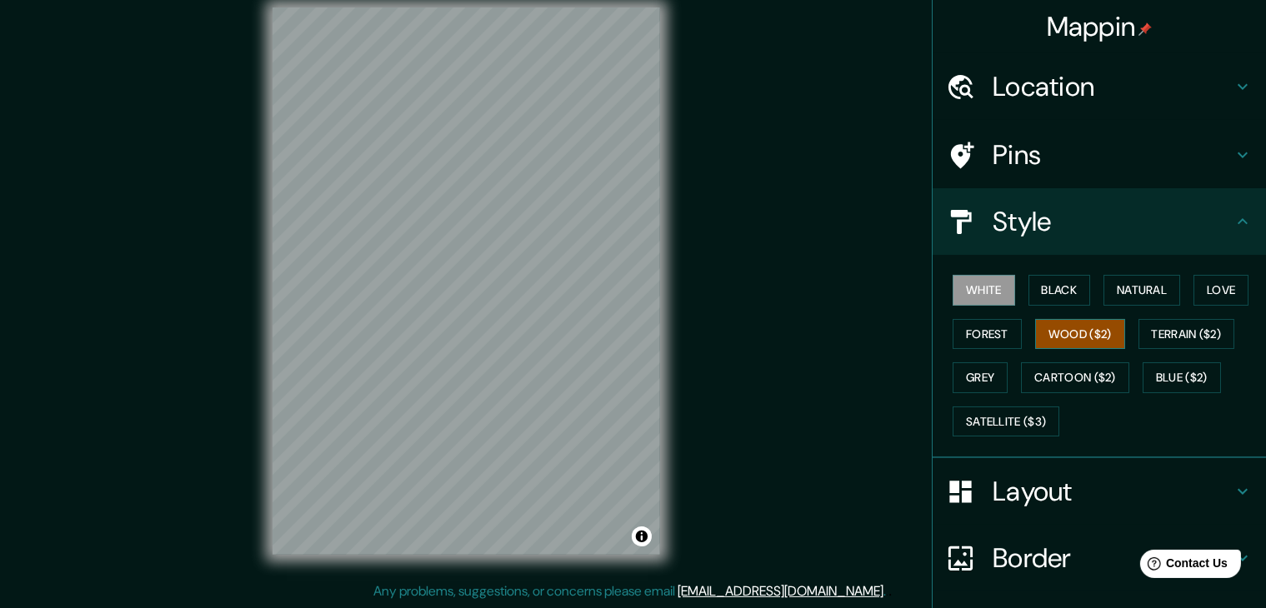
click at [1057, 328] on button "Wood ($2)" at bounding box center [1080, 334] width 90 height 31
